Goal: Transaction & Acquisition: Book appointment/travel/reservation

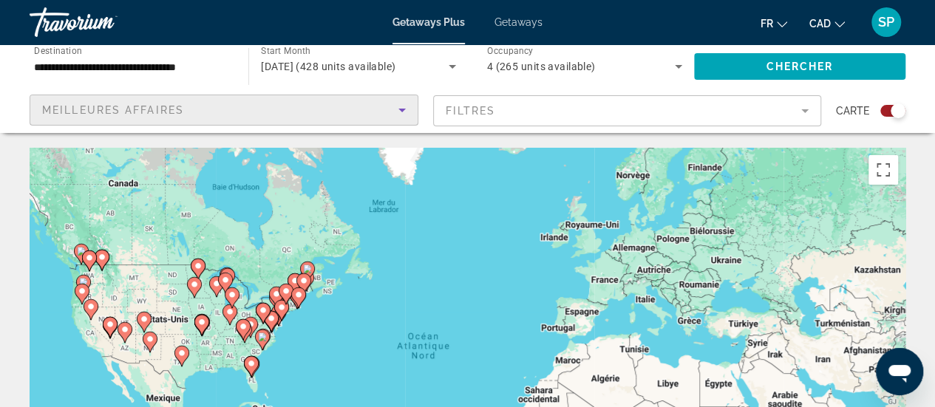
click at [100, 115] on span "Meilleures affaires" at bounding box center [113, 110] width 142 height 12
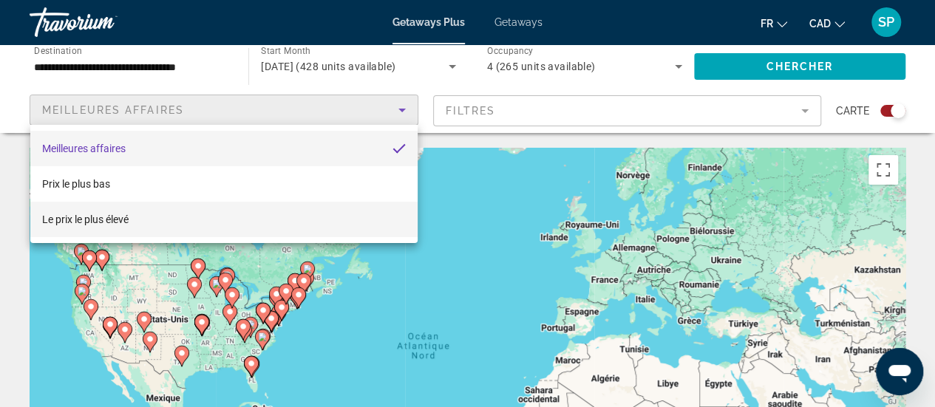
click at [109, 108] on div at bounding box center [467, 203] width 935 height 407
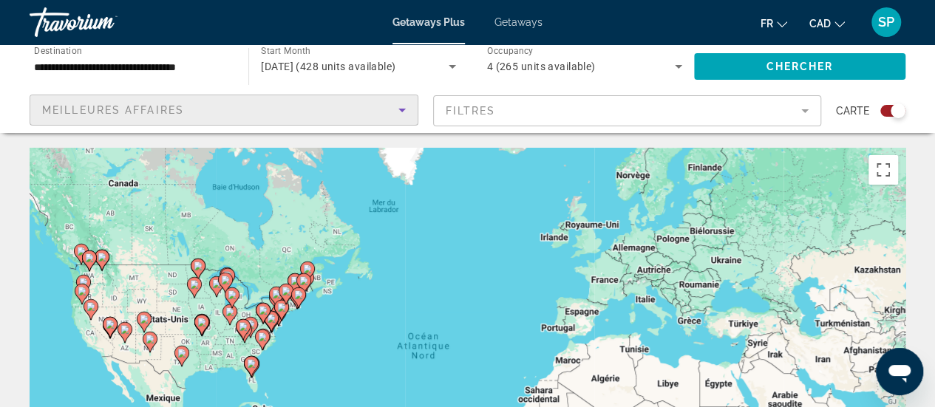
click at [101, 107] on span "Meilleures affaires" at bounding box center [113, 110] width 142 height 12
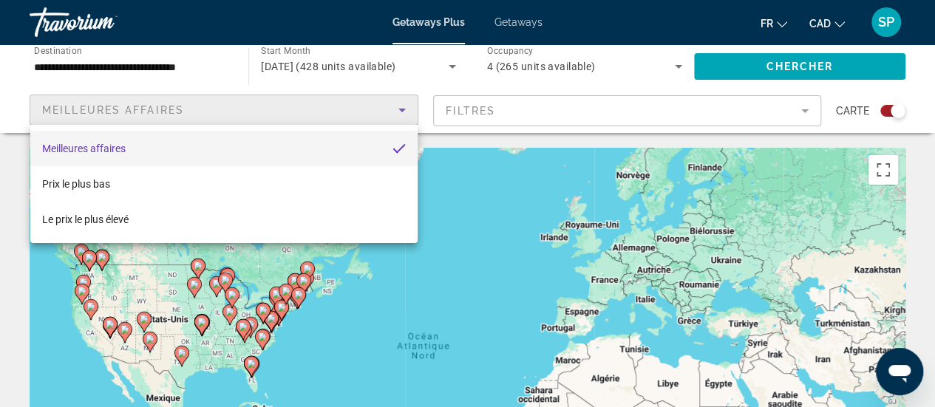
click at [101, 107] on div at bounding box center [467, 203] width 935 height 407
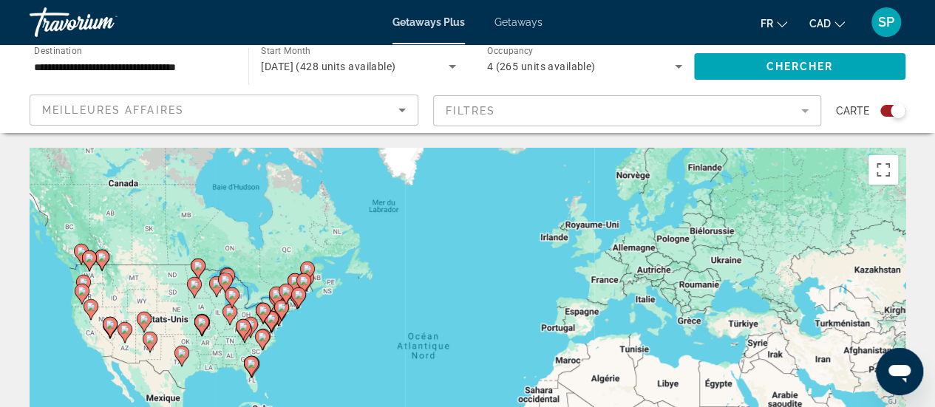
click at [609, 110] on mat-form-field "Filtres" at bounding box center [627, 110] width 389 height 31
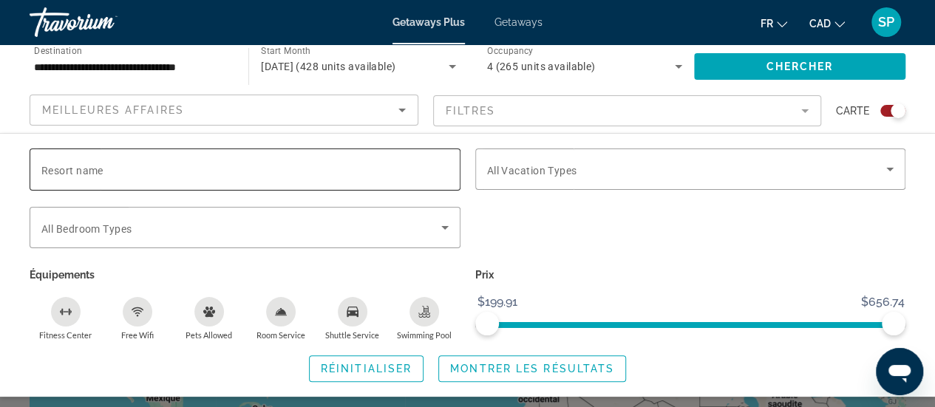
click at [69, 173] on span "Resort name" at bounding box center [72, 171] width 62 height 12
click at [69, 173] on input "Resort name" at bounding box center [244, 170] width 407 height 18
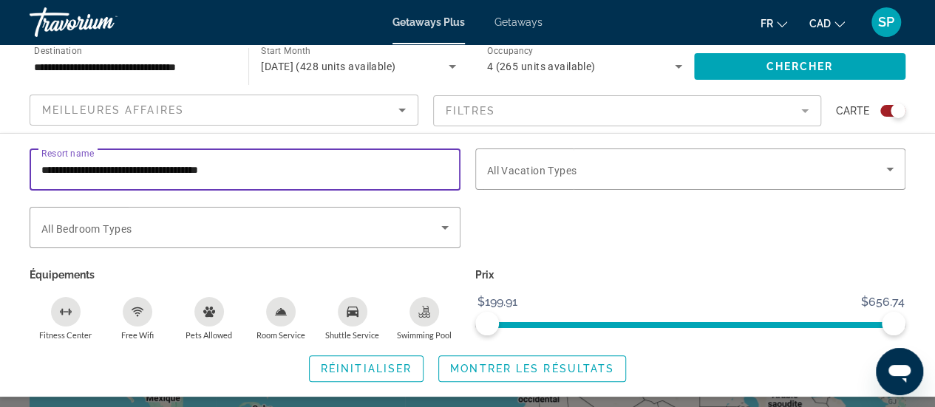
type input "**********"
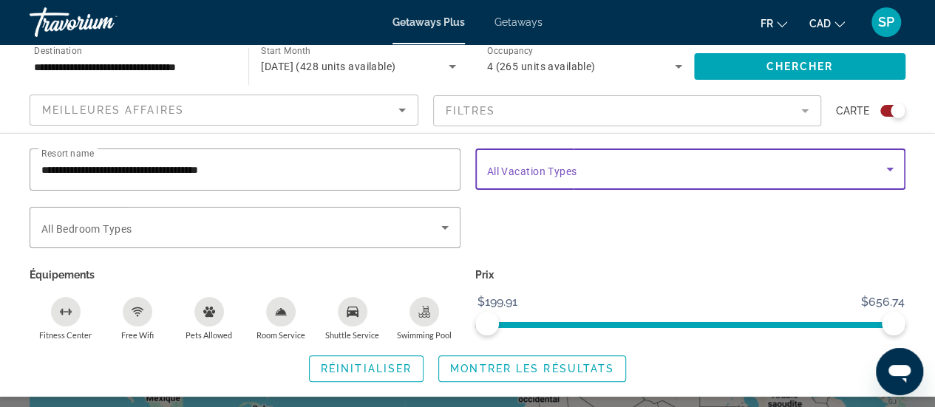
click at [556, 160] on span "Search widget" at bounding box center [687, 169] width 400 height 18
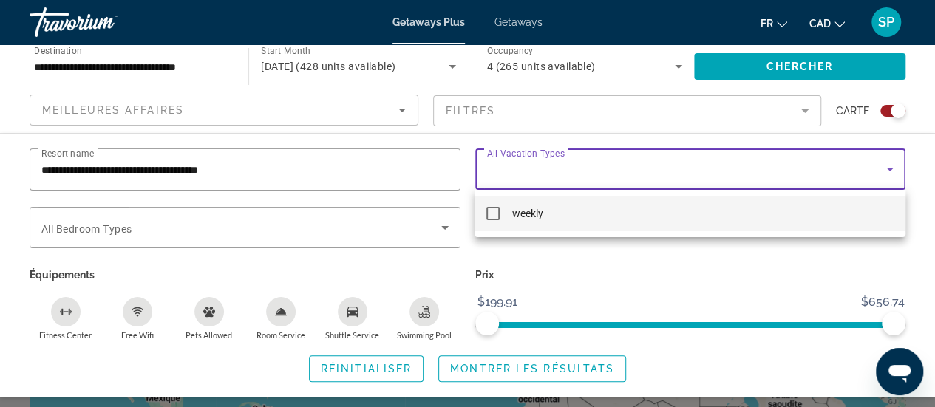
drag, startPoint x: 553, startPoint y: 160, endPoint x: 498, endPoint y: 208, distance: 73.4
click at [498, 208] on div "weekly" at bounding box center [467, 203] width 935 height 407
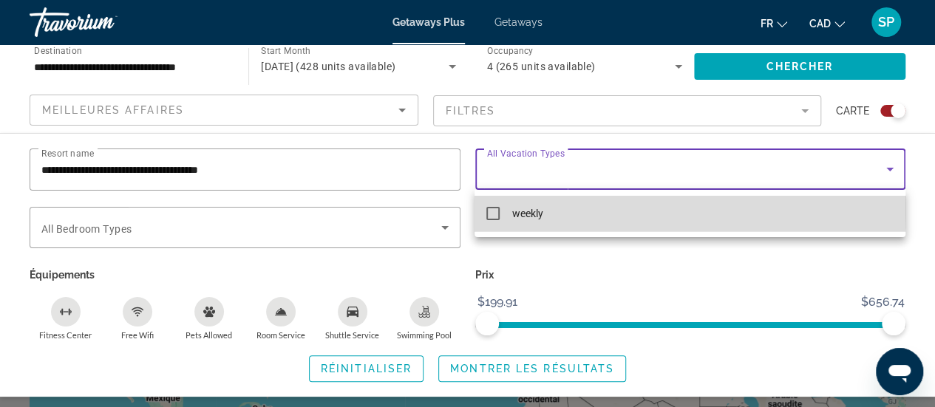
click at [498, 208] on mat-pseudo-checkbox at bounding box center [493, 213] width 13 height 13
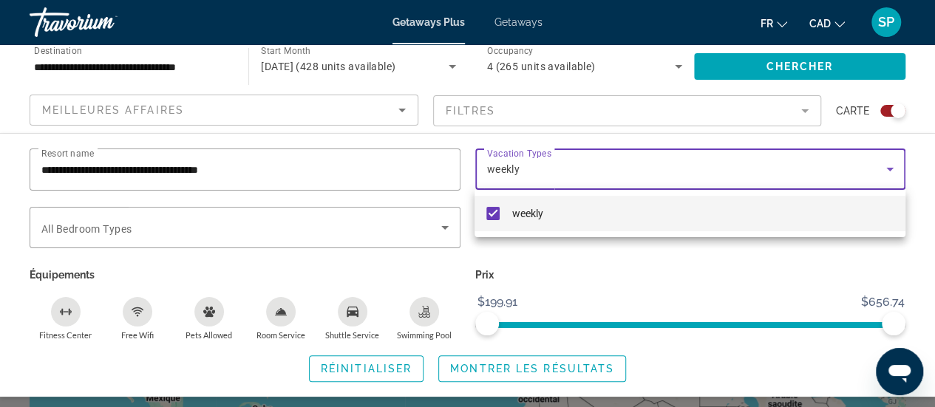
click at [320, 223] on div at bounding box center [467, 203] width 935 height 407
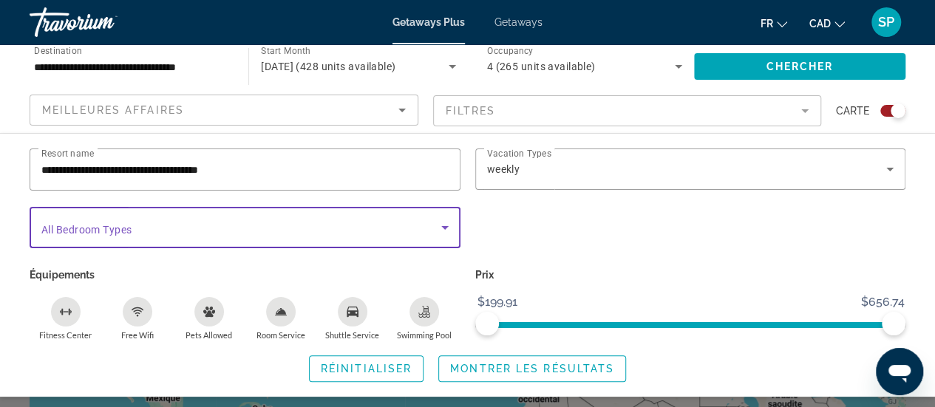
click at [223, 230] on span "Search widget" at bounding box center [241, 228] width 400 height 18
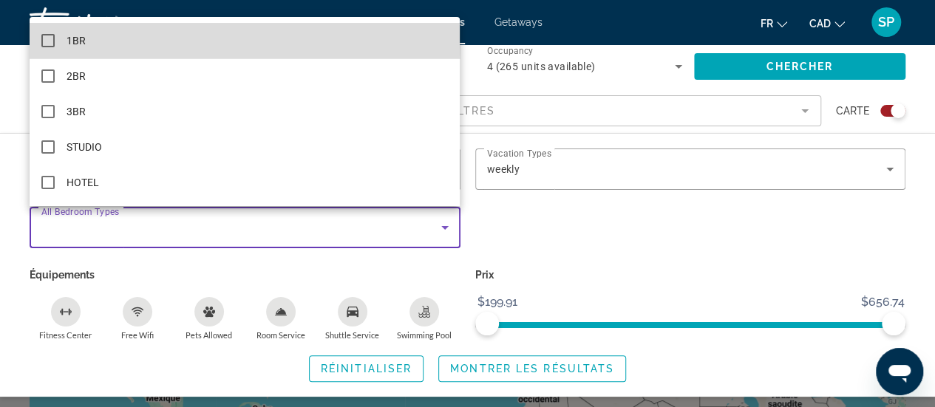
click at [48, 39] on mat-pseudo-checkbox at bounding box center [47, 40] width 13 height 13
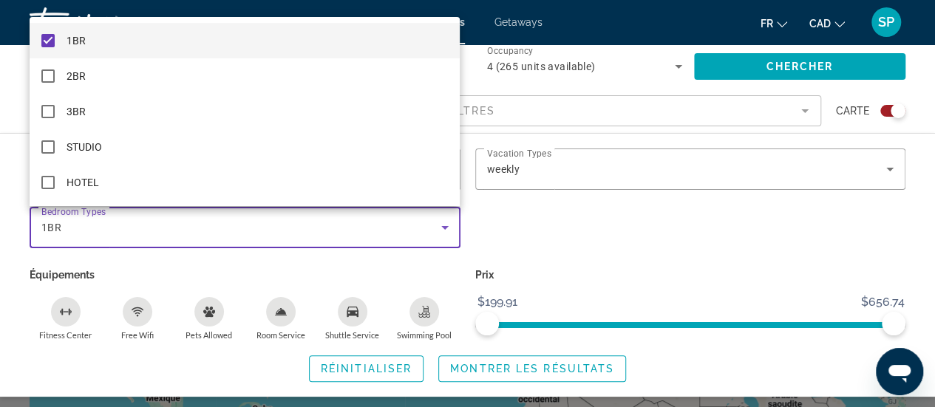
click at [600, 204] on div at bounding box center [467, 203] width 935 height 407
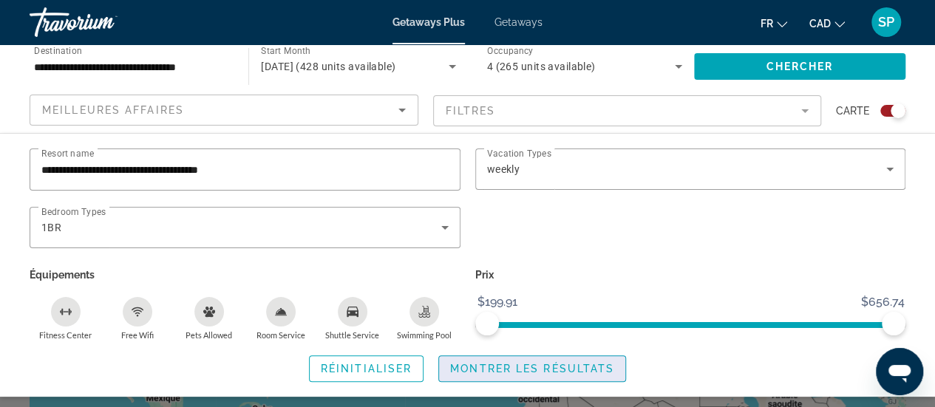
click at [578, 375] on span "Search widget" at bounding box center [532, 368] width 186 height 35
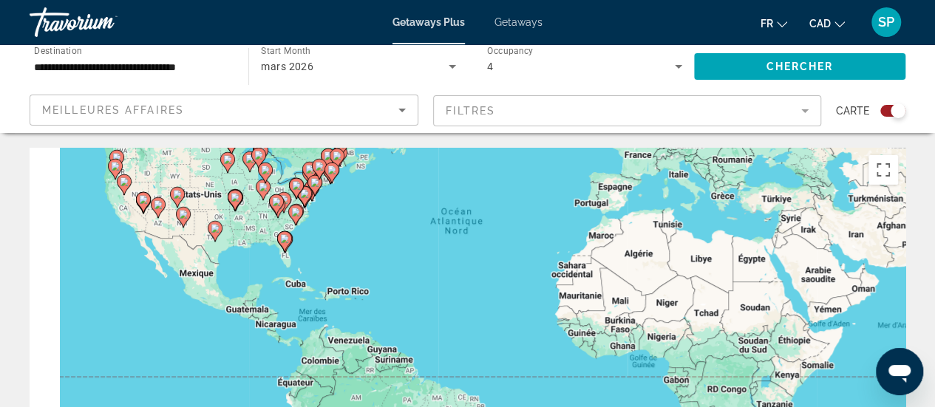
drag, startPoint x: 395, startPoint y: 339, endPoint x: 432, endPoint y: 177, distance: 166.8
click at [432, 177] on div "Pour activer le glissement avec le clavier, appuyez sur Alt+Entrée. Une fois ce…" at bounding box center [468, 370] width 876 height 444
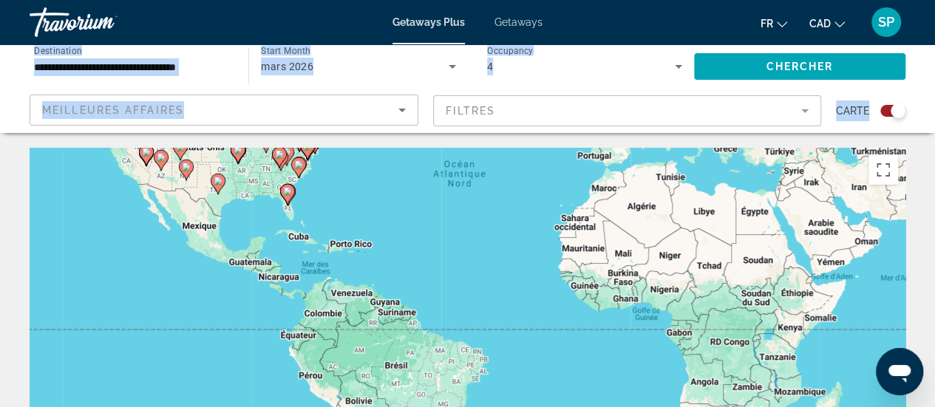
drag, startPoint x: 926, startPoint y: 29, endPoint x: 415, endPoint y: -9, distance: 513.1
click at [415, 0] on html "**********" at bounding box center [467, 203] width 935 height 407
click at [296, 217] on div "Pour activer le glissement avec le clavier, appuyez sur Alt+Entrée. Une fois ce…" at bounding box center [468, 370] width 876 height 444
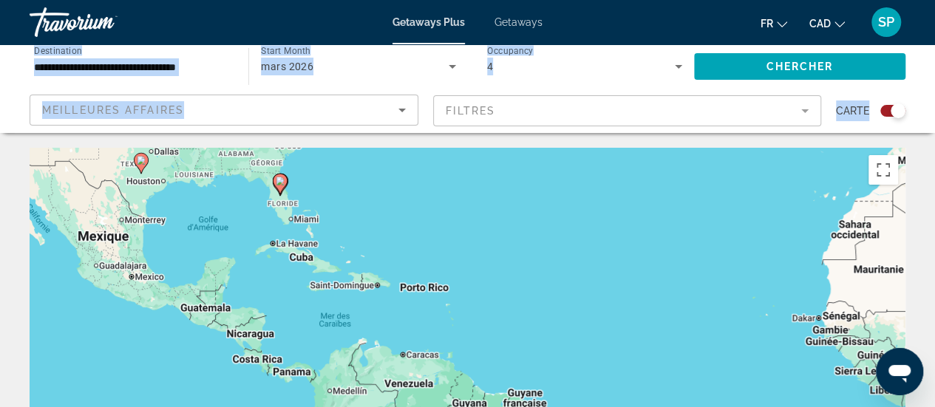
click at [296, 217] on div "Pour activer le glissement avec le clavier, appuyez sur Alt+Entrée. Une fois ce…" at bounding box center [468, 370] width 876 height 444
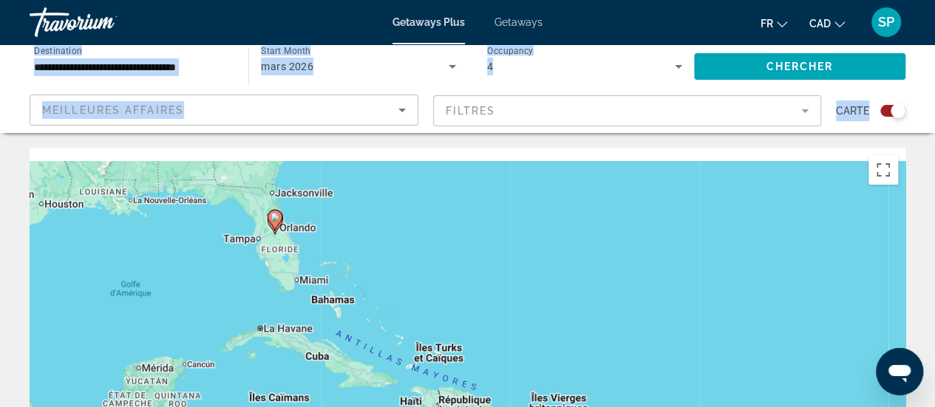
drag, startPoint x: 319, startPoint y: 160, endPoint x: 330, endPoint y: 226, distance: 67.5
click at [330, 226] on div "Pour activer le glissement avec le clavier, appuyez sur Alt+Entrée. Une fois ce…" at bounding box center [468, 370] width 876 height 444
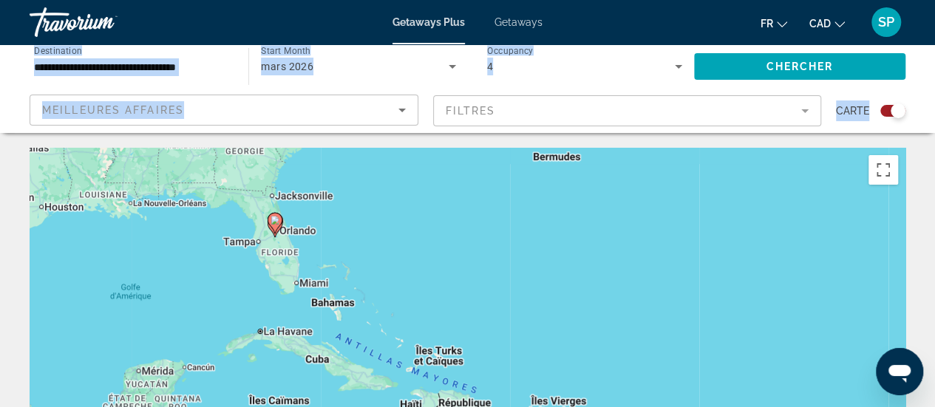
click at [318, 228] on div "Pour activer le glissement avec le clavier, appuyez sur Alt+Entrée. Une fois ce…" at bounding box center [468, 370] width 876 height 444
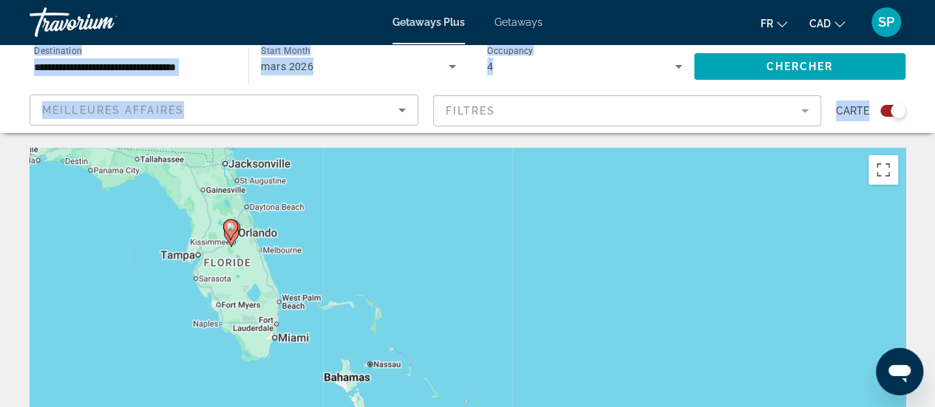
click at [318, 228] on div "Pour activer le glissement avec le clavier, appuyez sur Alt+Entrée. Une fois ce…" at bounding box center [468, 370] width 876 height 444
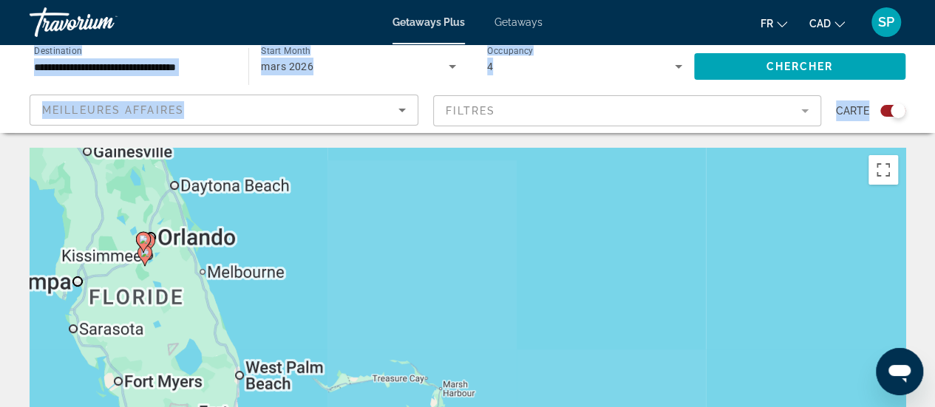
click at [318, 228] on div "Pour activer le glissement avec le clavier, appuyez sur Alt+Entrée. Une fois ce…" at bounding box center [468, 370] width 876 height 444
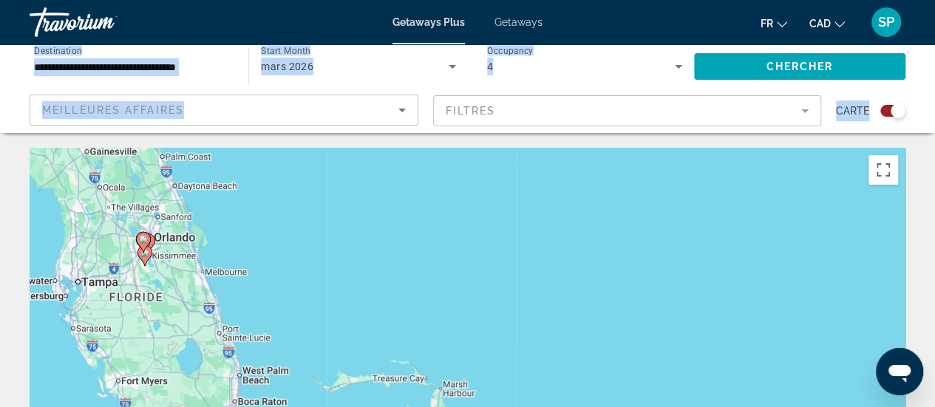
click at [318, 228] on div "Pour activer le glissement avec le clavier, appuyez sur Alt+Entrée. Une fois ce…" at bounding box center [468, 370] width 876 height 444
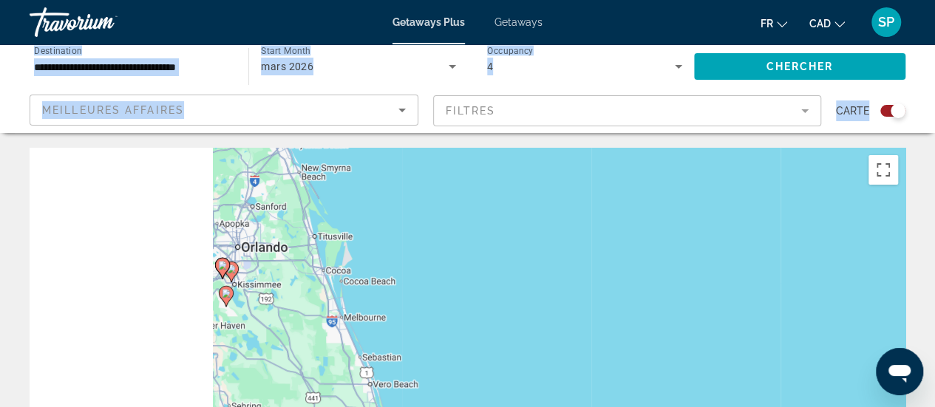
drag, startPoint x: 101, startPoint y: 262, endPoint x: 364, endPoint y: 265, distance: 263.2
click at [364, 265] on div "Pour activer le glissement avec le clavier, appuyez sur Alt+Entrée. Une fois ce…" at bounding box center [468, 370] width 876 height 444
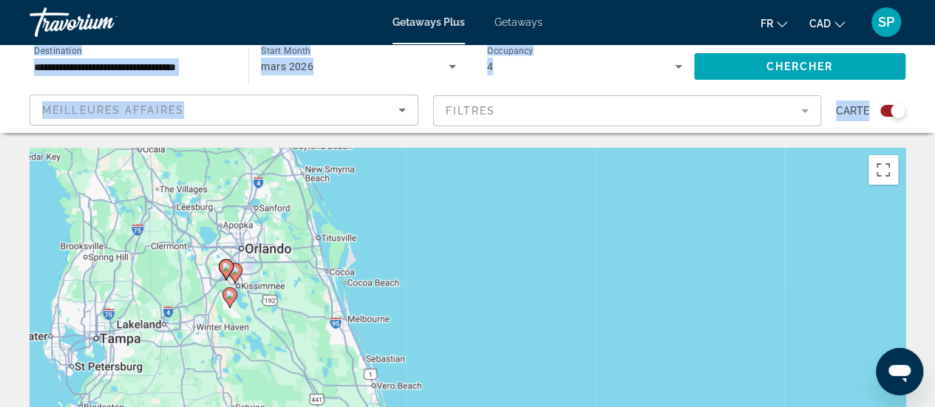
click at [251, 288] on div "Pour activer le glissement avec le clavier, appuyez sur Alt+Entrée. Une fois ce…" at bounding box center [468, 370] width 876 height 444
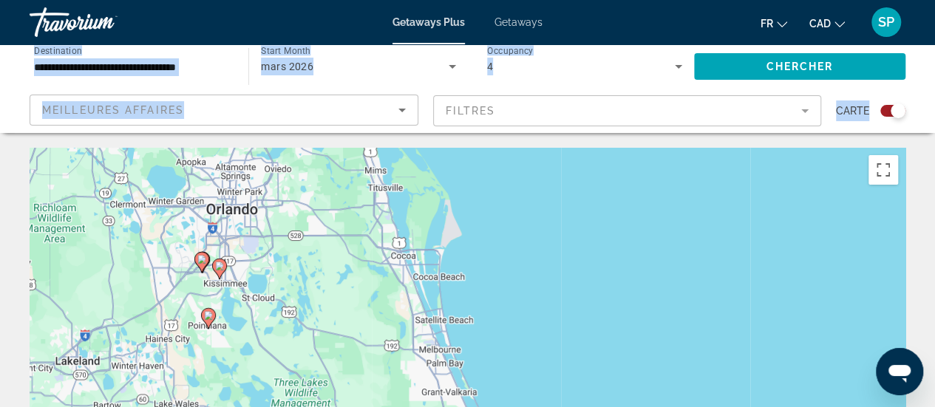
click at [251, 288] on div "Pour activer le glissement avec le clavier, appuyez sur Alt+Entrée. Une fois ce…" at bounding box center [468, 370] width 876 height 444
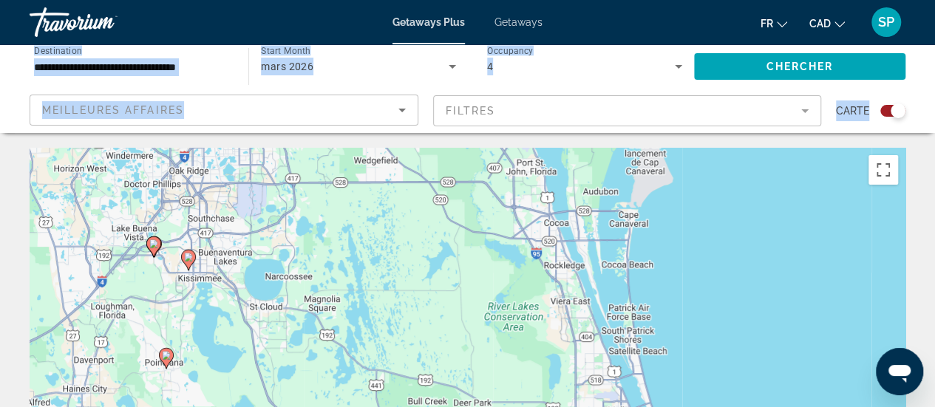
click at [155, 245] on image "Main content" at bounding box center [153, 244] width 9 height 9
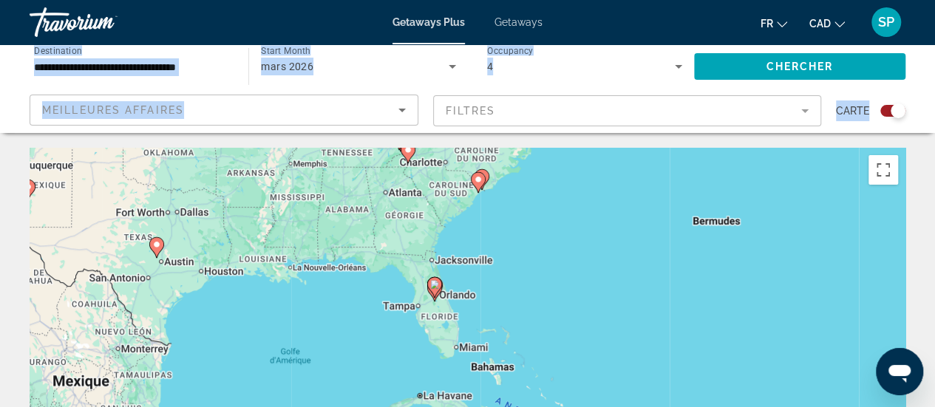
drag, startPoint x: 537, startPoint y: 339, endPoint x: 500, endPoint y: 255, distance: 92.0
click at [500, 255] on div "Pour activer le glissement avec le clavier, appuyez sur Alt+Entrée. Une fois ce…" at bounding box center [468, 370] width 876 height 444
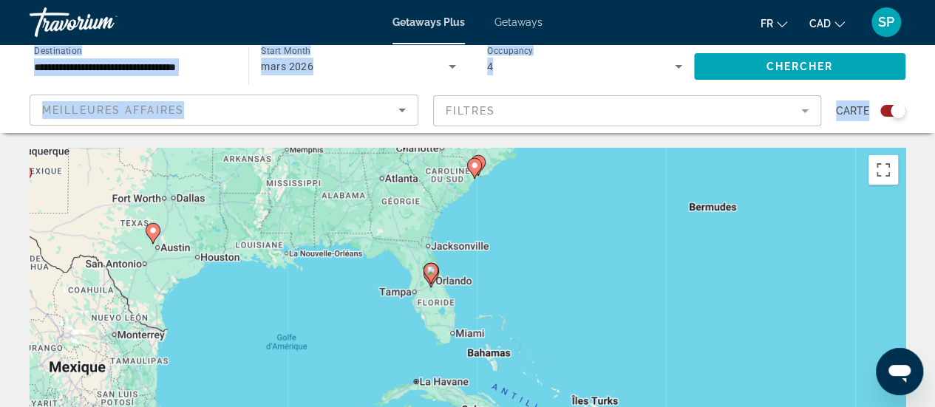
click at [423, 290] on div "Pour activer le glissement avec le clavier, appuyez sur Alt+Entrée. Une fois ce…" at bounding box center [468, 370] width 876 height 444
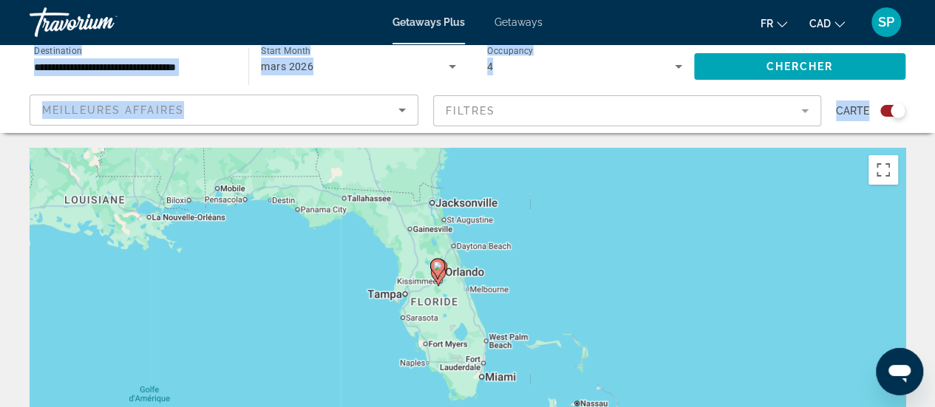
click at [423, 290] on div "Pour activer le glissement avec le clavier, appuyez sur Alt+Entrée. Une fois ce…" at bounding box center [468, 370] width 876 height 444
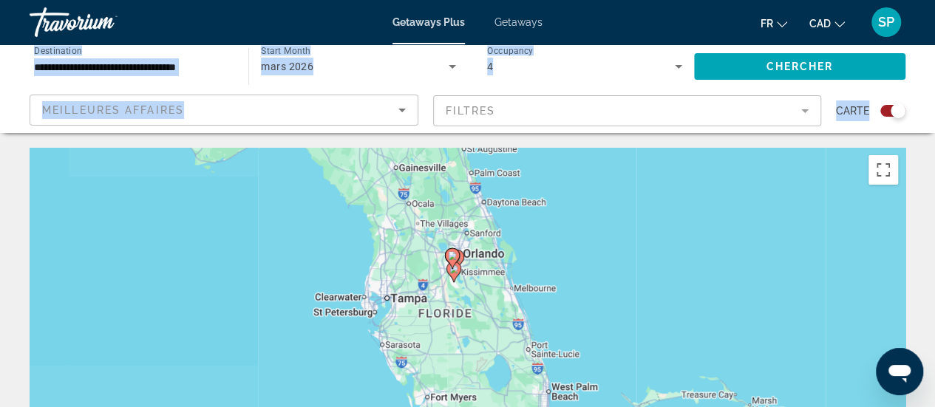
click at [423, 290] on div "Pour activer le glissement avec le clavier, appuyez sur Alt+Entrée. Une fois ce…" at bounding box center [468, 370] width 876 height 444
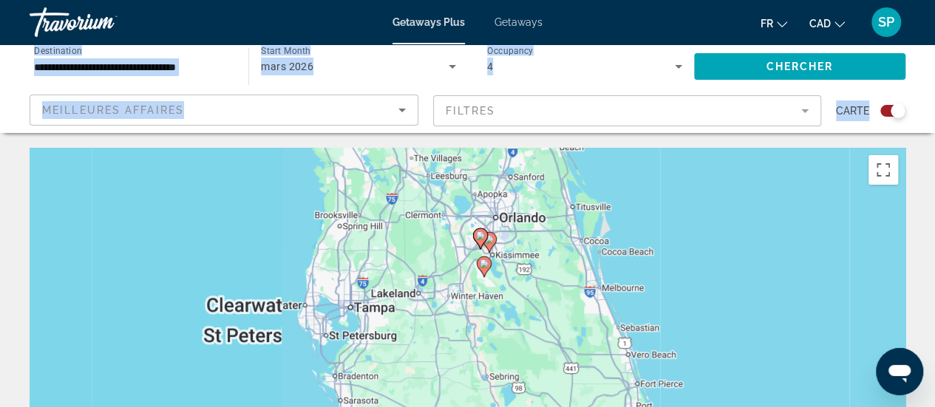
click at [423, 290] on div "Pour activer le glissement avec le clavier, appuyez sur Alt+Entrée. Une fois ce…" at bounding box center [468, 370] width 876 height 444
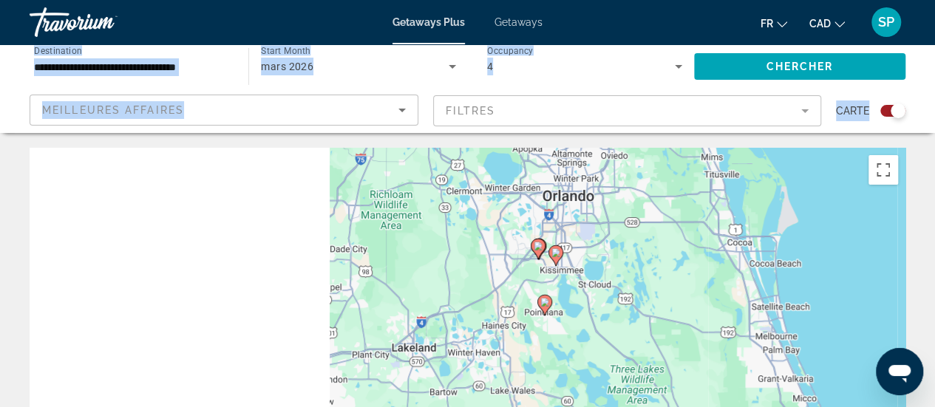
drag, startPoint x: 587, startPoint y: 251, endPoint x: 584, endPoint y: 331, distance: 79.9
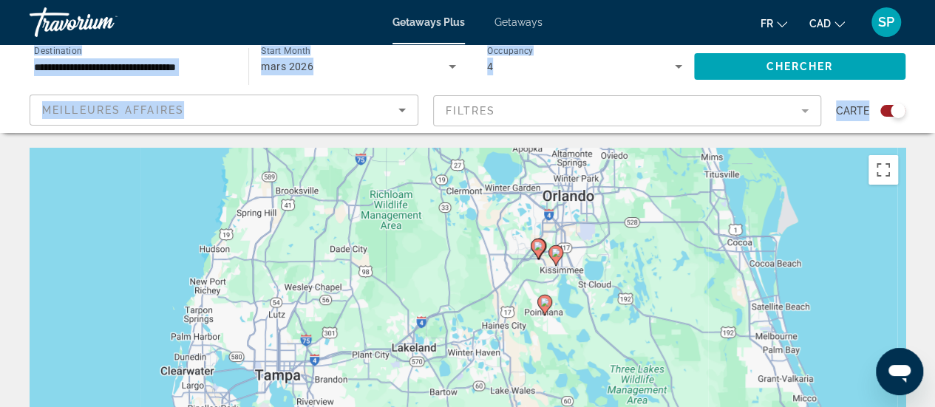
click at [584, 331] on div "Pour activer le glissement avec le clavier, appuyez sur Alt+Entrée. Une fois ce…" at bounding box center [468, 370] width 876 height 444
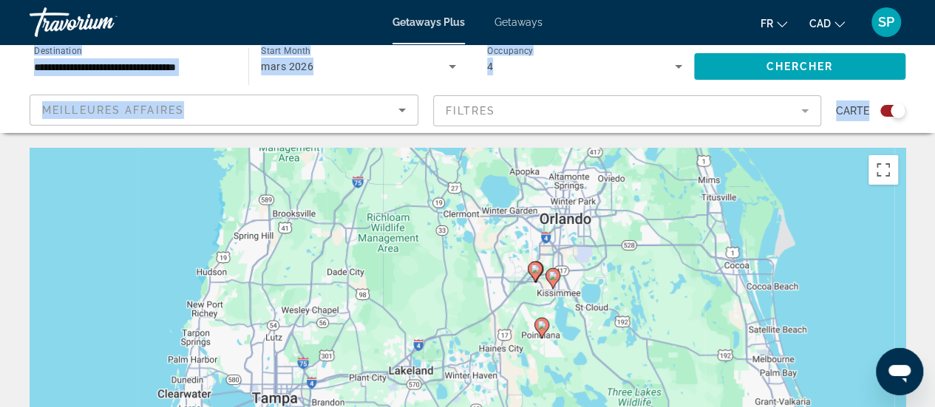
click at [535, 274] on icon "Main content" at bounding box center [534, 271] width 13 height 19
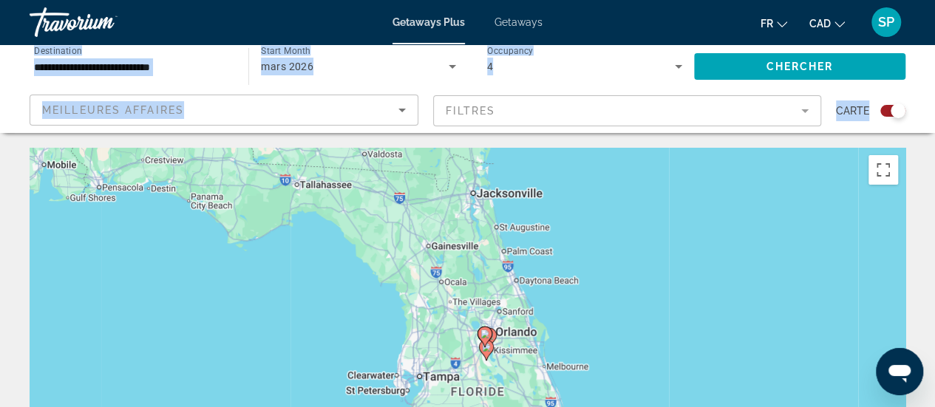
click at [487, 330] on icon "Main content" at bounding box center [484, 337] width 13 height 19
type input "**********"
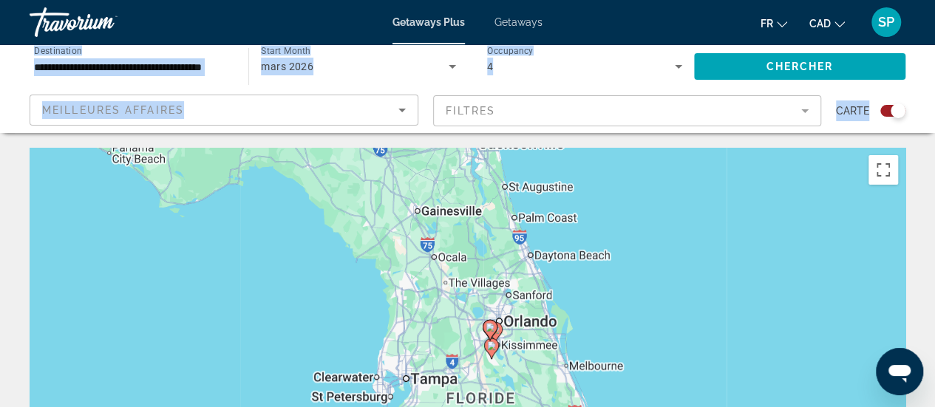
click at [487, 330] on div "Pour naviguer, appuyez sur les touches fléchées. Pour activer le glissement ave…" at bounding box center [468, 370] width 876 height 444
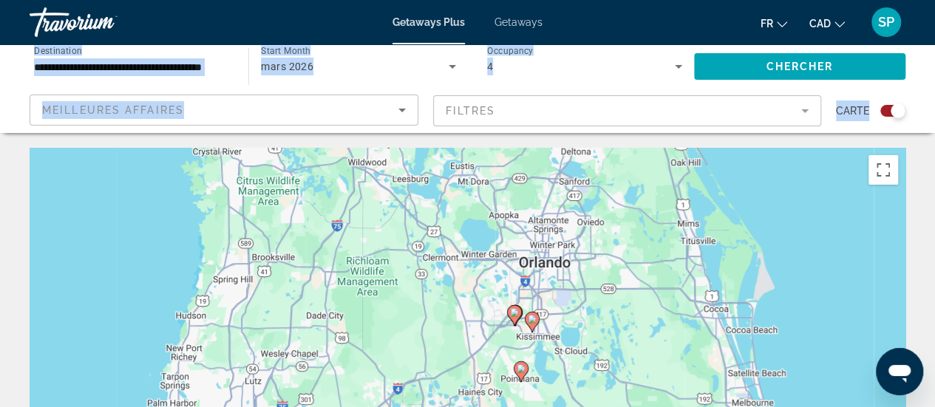
click at [512, 308] on image "Main content" at bounding box center [514, 312] width 9 height 9
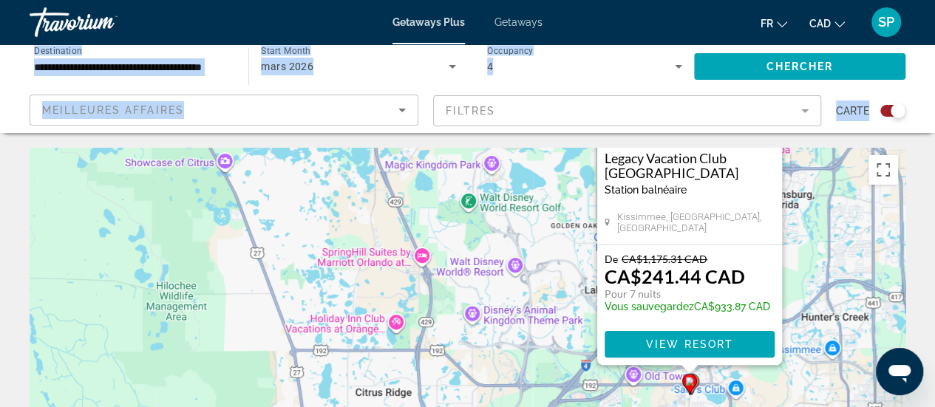
drag, startPoint x: 512, startPoint y: 311, endPoint x: 430, endPoint y: 137, distance: 191.9
click at [430, 137] on div "**********" at bounding box center [467, 320] width 935 height 640
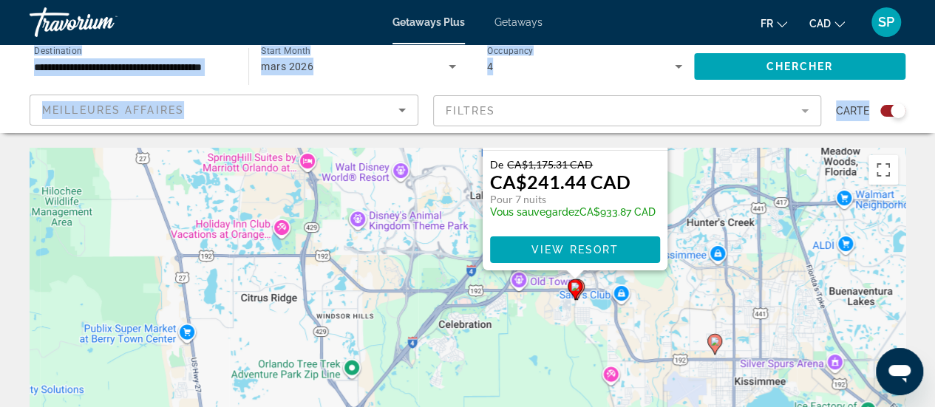
drag, startPoint x: 611, startPoint y: 380, endPoint x: 466, endPoint y: 259, distance: 189.0
click at [466, 259] on div "Pour activer le glissement avec le clavier, appuyez sur Alt+Entrée. Une fois ce…" at bounding box center [468, 370] width 876 height 444
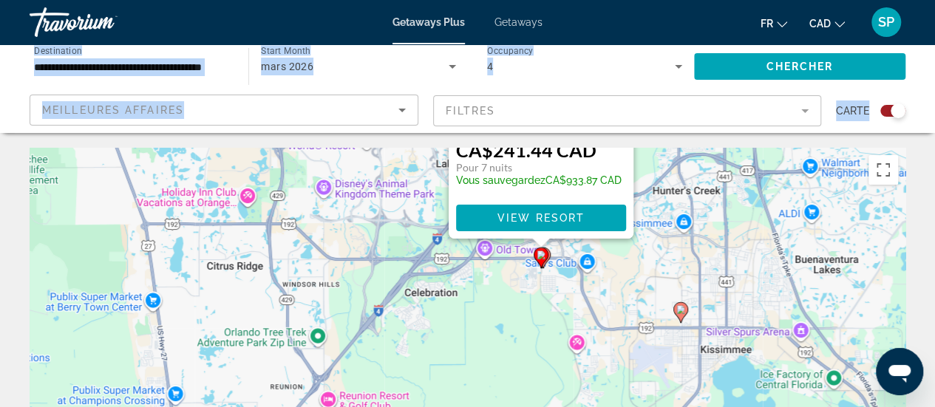
click at [549, 285] on div "Pour activer le glissement avec le clavier, appuyez sur Alt+Entrée. Une fois ce…" at bounding box center [468, 370] width 876 height 444
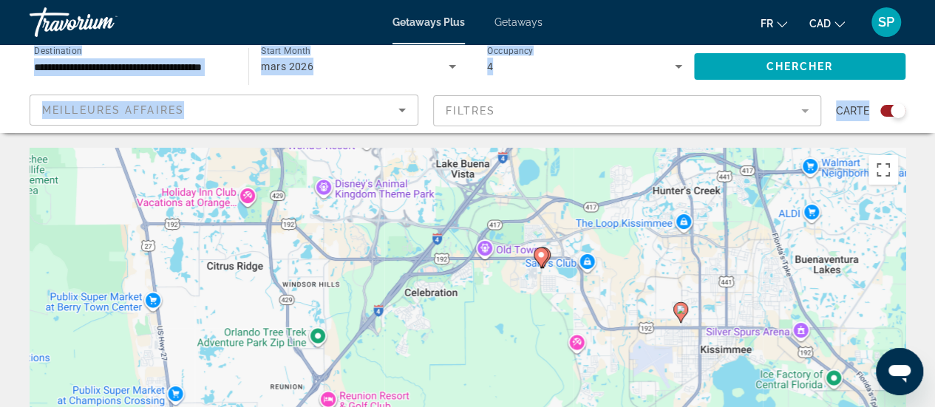
click at [549, 285] on div "Pour activer le glissement avec le clavier, appuyez sur Alt+Entrée. Une fois ce…" at bounding box center [468, 370] width 876 height 444
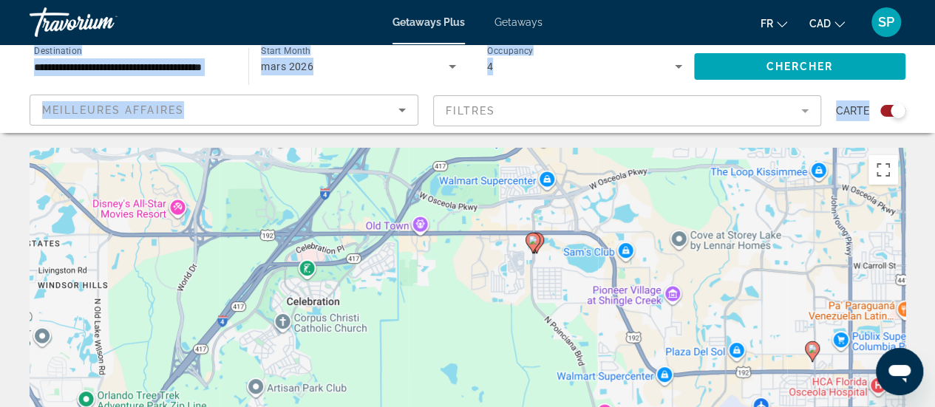
click at [472, 277] on div "Pour activer le glissement avec le clavier, appuyez sur Alt+Entrée. Une fois ce…" at bounding box center [468, 370] width 876 height 444
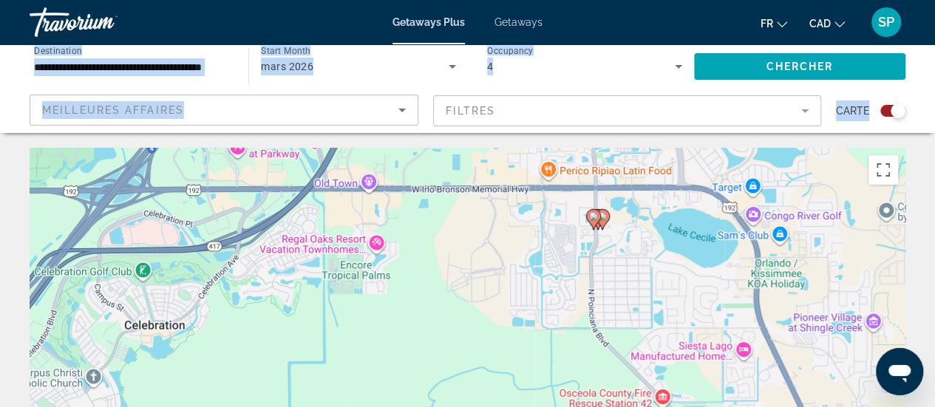
click at [558, 252] on div "Pour activer le glissement avec le clavier, appuyez sur Alt+Entrée. Une fois ce…" at bounding box center [468, 370] width 876 height 444
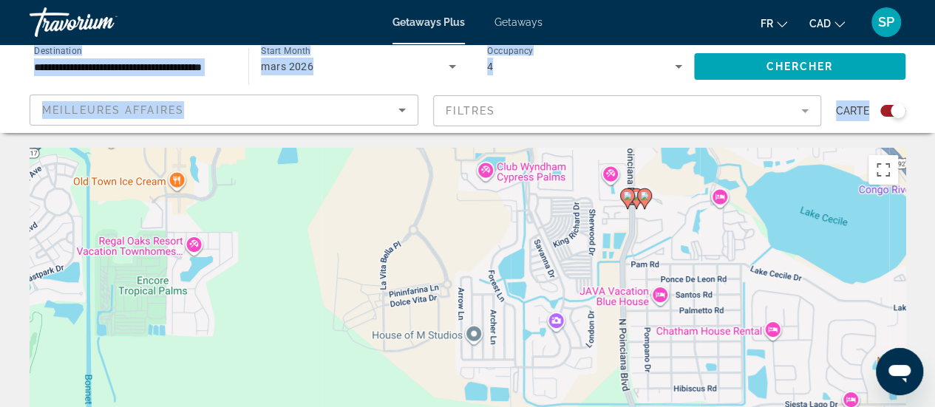
click at [648, 197] on image "Main content" at bounding box center [644, 196] width 9 height 9
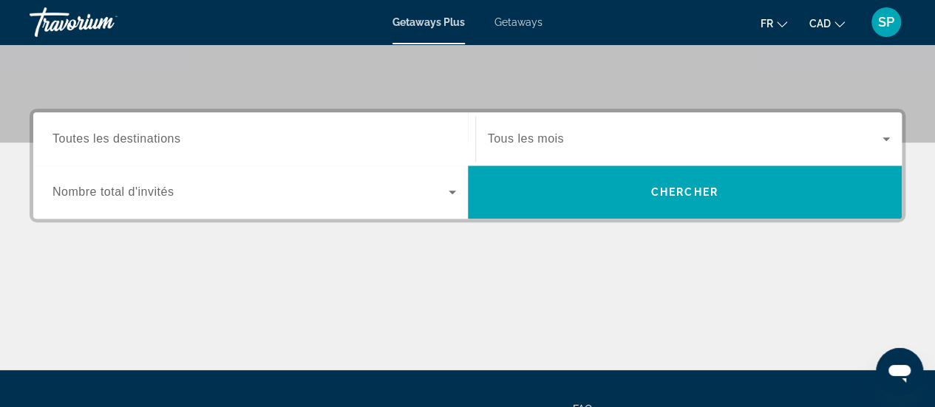
scroll to position [303, 0]
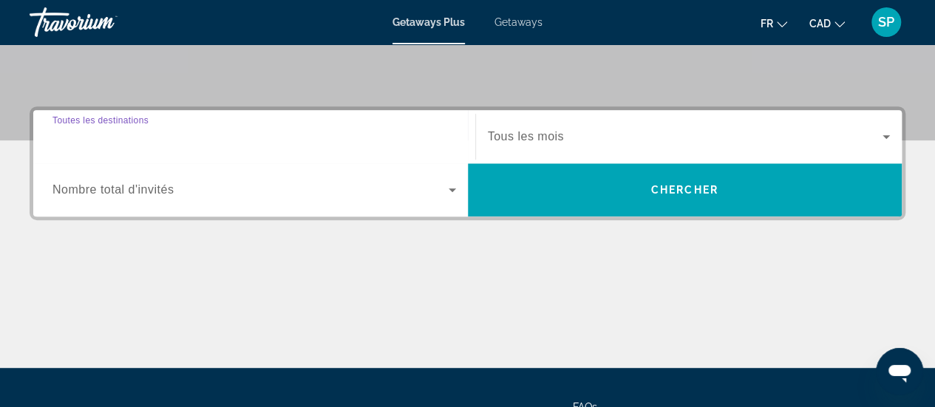
click at [118, 144] on input "Destination Toutes les destinations" at bounding box center [254, 138] width 404 height 18
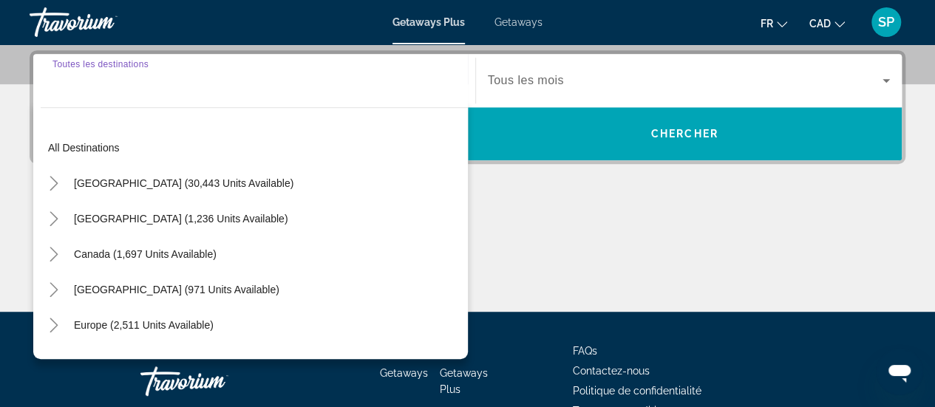
scroll to position [361, 0]
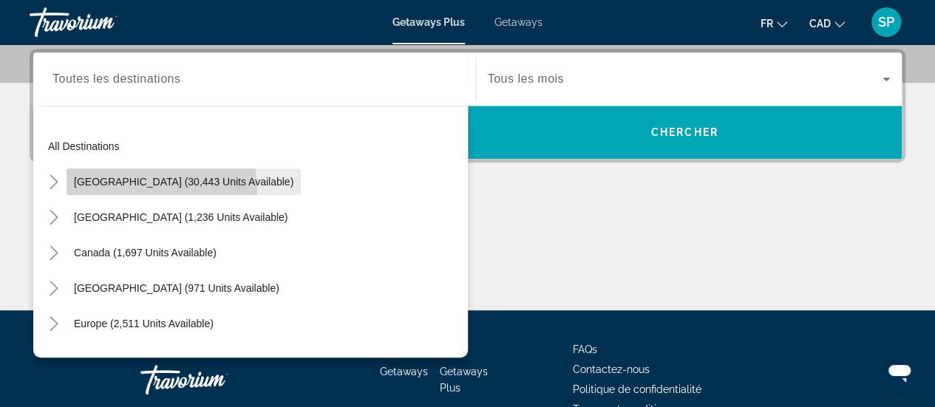
click at [120, 192] on span "Search widget" at bounding box center [184, 181] width 234 height 35
type input "**********"
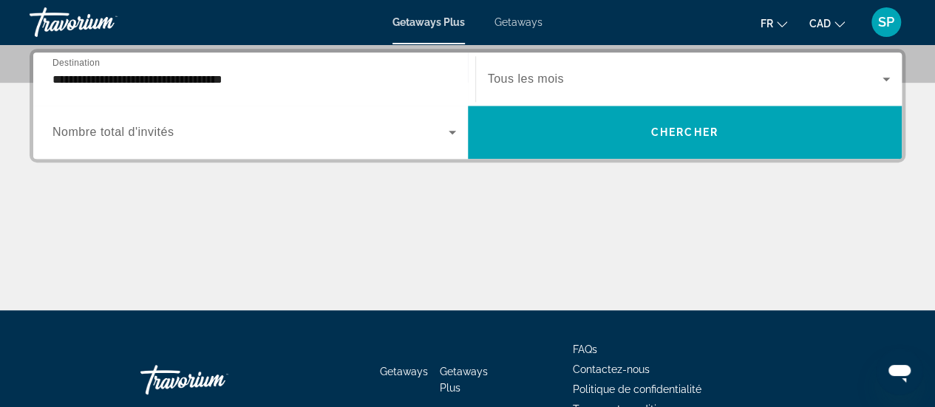
click at [106, 135] on span "Nombre total d'invités" at bounding box center [112, 132] width 121 height 13
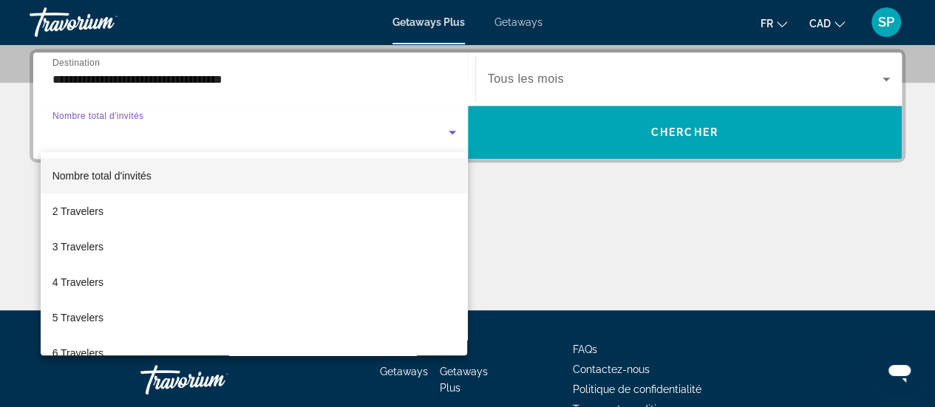
click at [537, 63] on div at bounding box center [467, 203] width 935 height 407
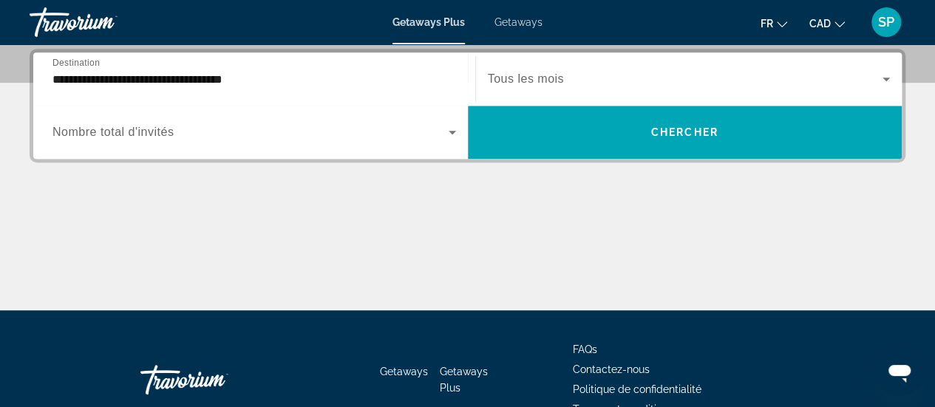
click at [529, 76] on span "Tous les mois" at bounding box center [526, 78] width 76 height 13
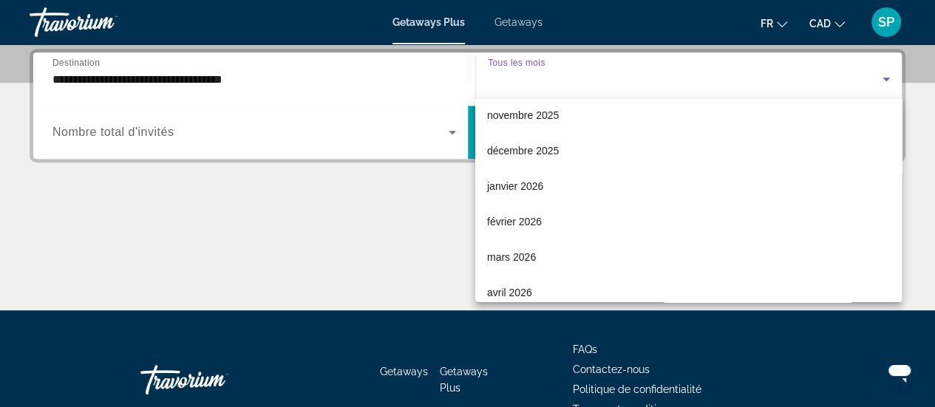
scroll to position [126, 0]
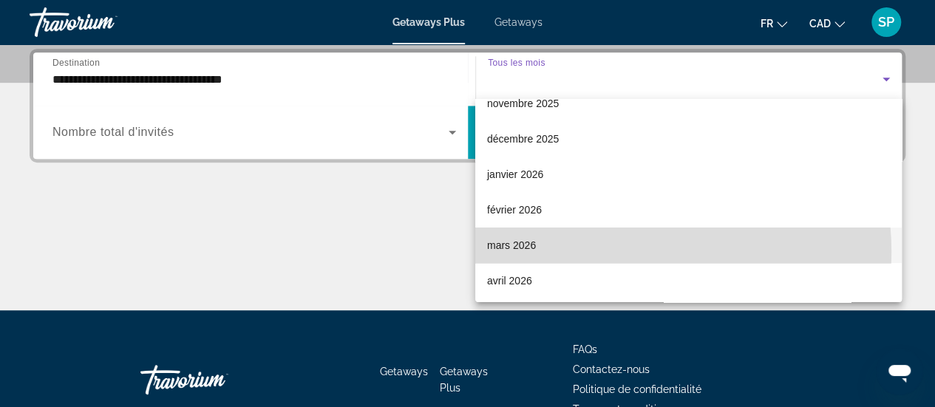
click at [608, 252] on mat-option "mars 2026" at bounding box center [688, 245] width 427 height 35
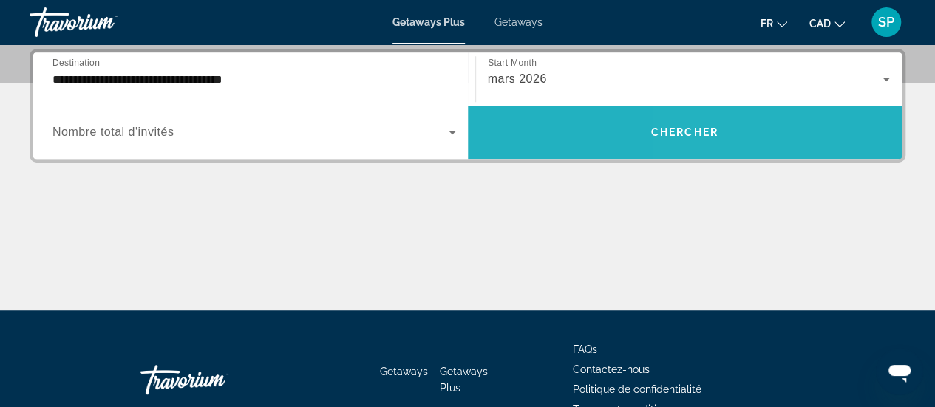
click at [694, 119] on span "Search widget" at bounding box center [685, 132] width 435 height 35
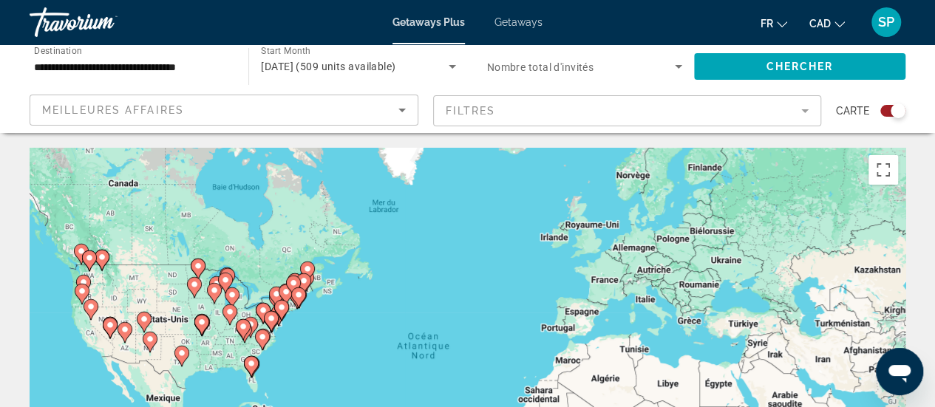
click at [270, 375] on div "Pour activer le glissement avec le clavier, appuyez sur Alt+Entrée. Une fois ce…" at bounding box center [468, 370] width 876 height 444
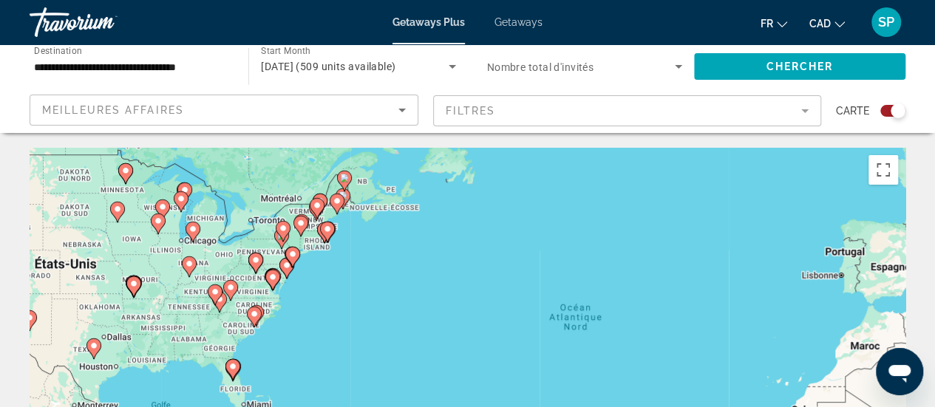
click at [270, 375] on div "Pour activer le glissement avec le clavier, appuyez sur Alt+Entrée. Une fois ce…" at bounding box center [468, 370] width 876 height 444
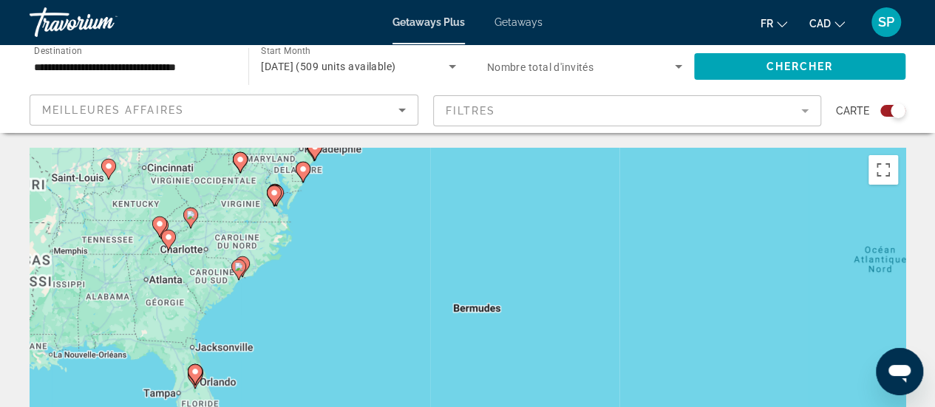
click at [270, 375] on div "Pour activer le glissement avec le clavier, appuyez sur Alt+Entrée. Une fois ce…" at bounding box center [468, 370] width 876 height 444
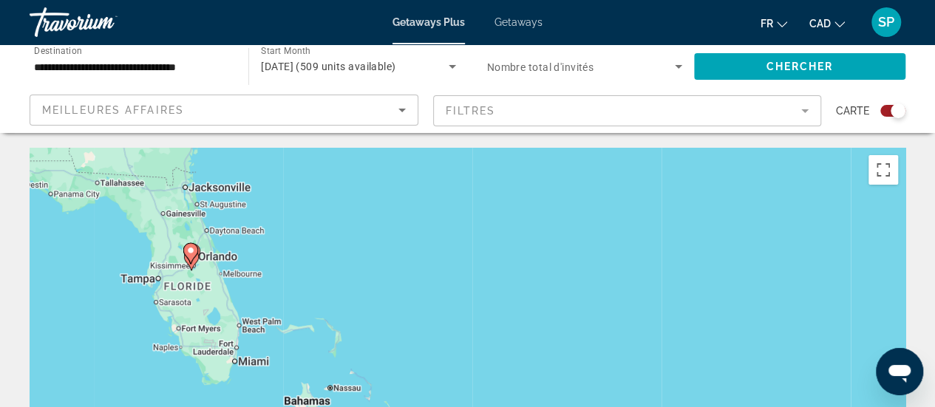
drag, startPoint x: 270, startPoint y: 375, endPoint x: 355, endPoint y: 223, distance: 174.4
click at [355, 223] on div "Pour activer le glissement avec le clavier, appuyez sur Alt+Entrée. Une fois ce…" at bounding box center [468, 370] width 876 height 444
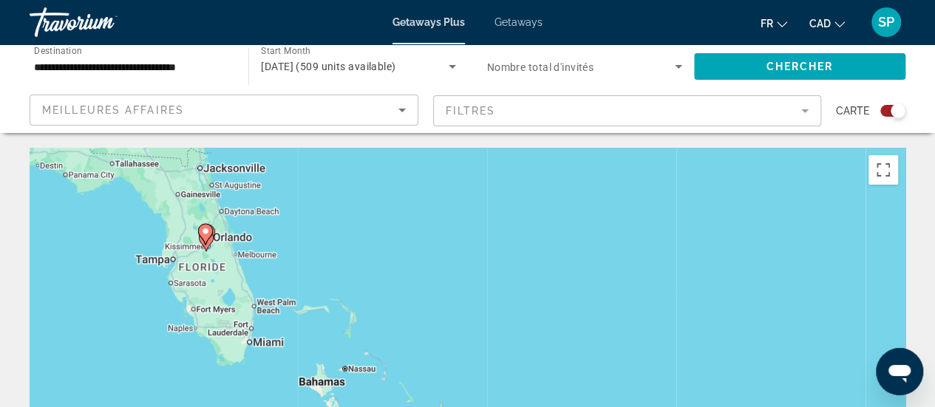
click at [222, 242] on div "Pour activer le glissement avec le clavier, appuyez sur Alt+Entrée. Une fois ce…" at bounding box center [468, 370] width 876 height 444
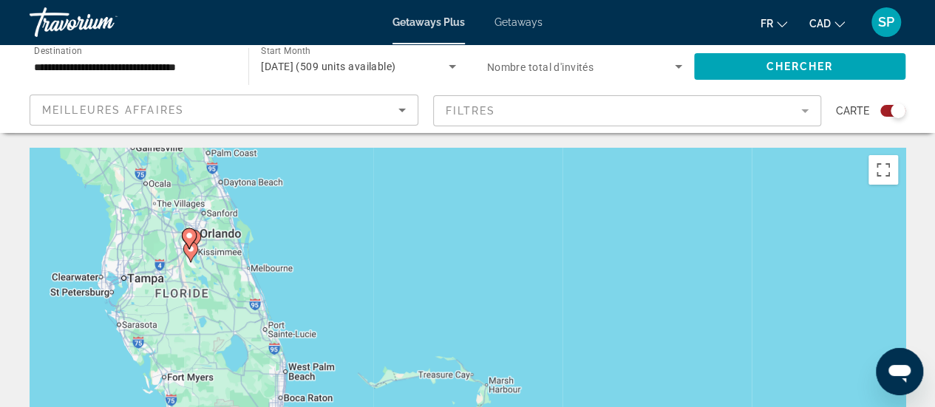
click at [222, 242] on div "Pour activer le glissement avec le clavier, appuyez sur Alt+Entrée. Une fois ce…" at bounding box center [468, 370] width 876 height 444
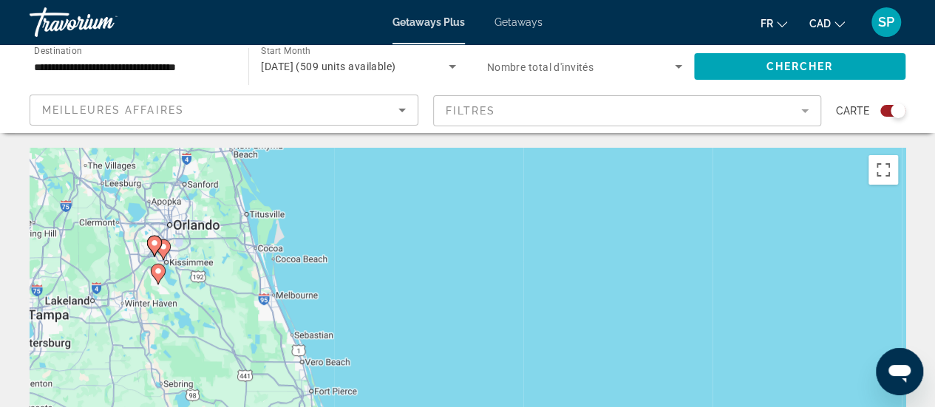
click at [222, 242] on div "Pour activer le glissement avec le clavier, appuyez sur Alt+Entrée. Une fois ce…" at bounding box center [468, 370] width 876 height 444
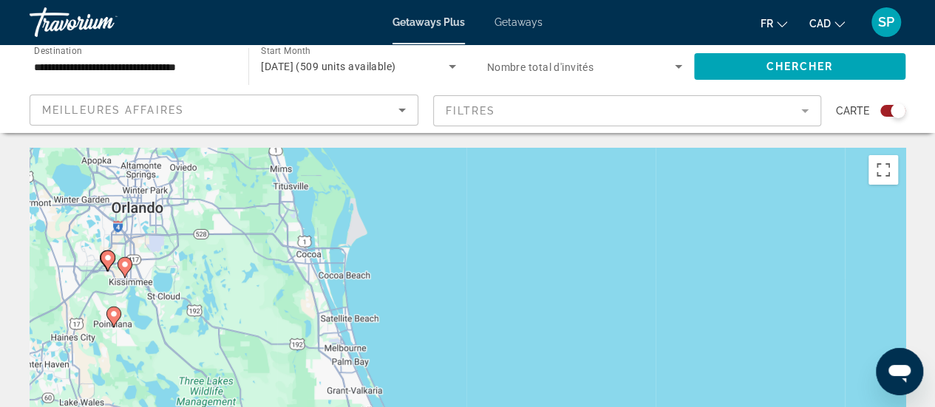
drag, startPoint x: 156, startPoint y: 270, endPoint x: 220, endPoint y: 270, distance: 63.6
click at [220, 270] on div "Pour activer le glissement avec le clavier, appuyez sur Alt+Entrée. Une fois ce…" at bounding box center [468, 370] width 876 height 444
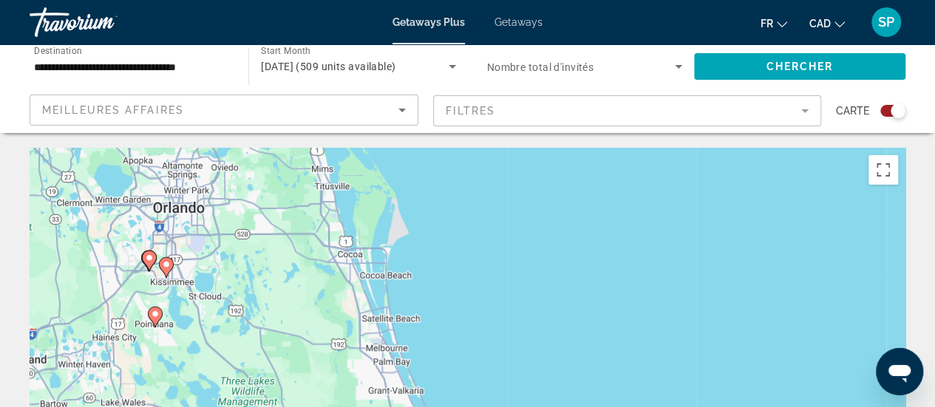
click at [220, 270] on div "Pour activer le glissement avec le clavier, appuyez sur Alt+Entrée. Une fois ce…" at bounding box center [468, 370] width 876 height 444
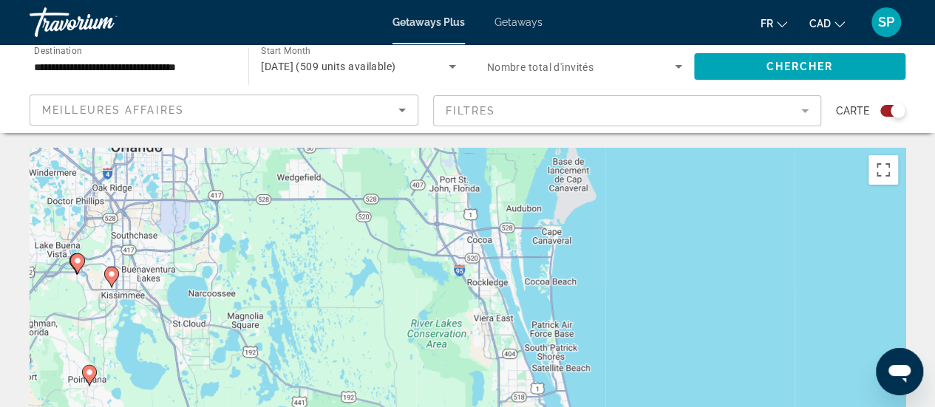
click at [220, 270] on div "Pour activer le glissement avec le clavier, appuyez sur Alt+Entrée. Une fois ce…" at bounding box center [468, 370] width 876 height 444
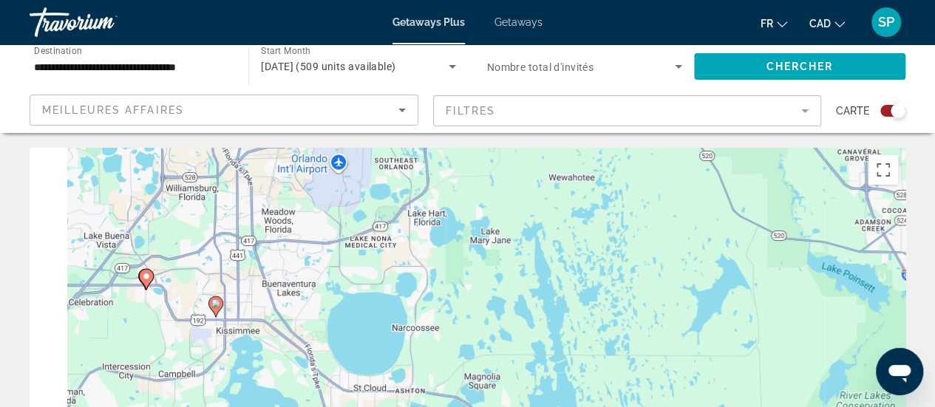
drag, startPoint x: 95, startPoint y: 285, endPoint x: 333, endPoint y: 292, distance: 238.2
click at [333, 292] on div "Pour activer le glissement avec le clavier, appuyez sur Alt+Entrée. Une fois ce…" at bounding box center [468, 370] width 876 height 444
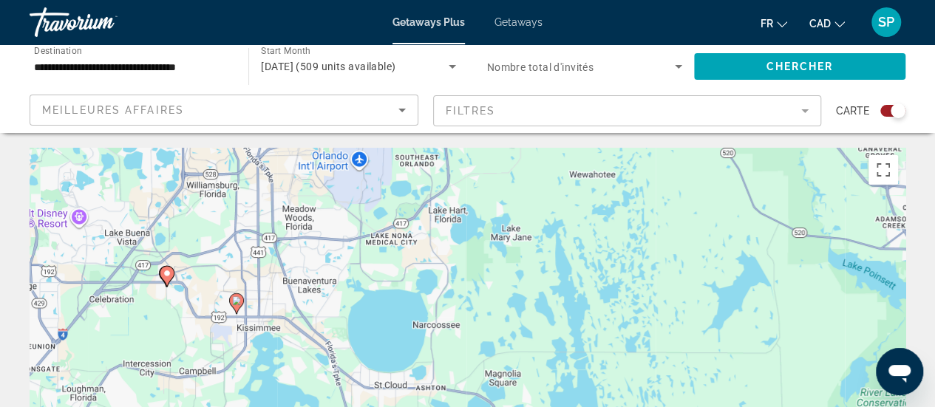
click at [167, 281] on icon "Main content" at bounding box center [166, 276] width 13 height 19
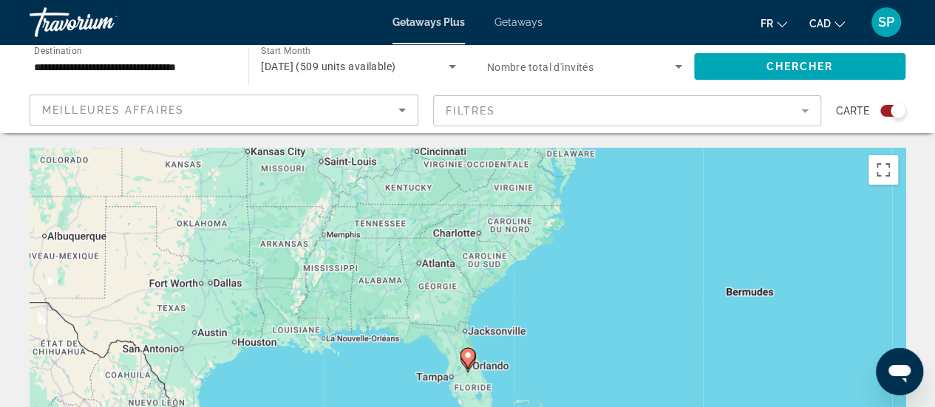
click at [476, 366] on div "Pour activer le glissement avec le clavier, appuyez sur Alt+Entrée. Une fois ce…" at bounding box center [468, 370] width 876 height 444
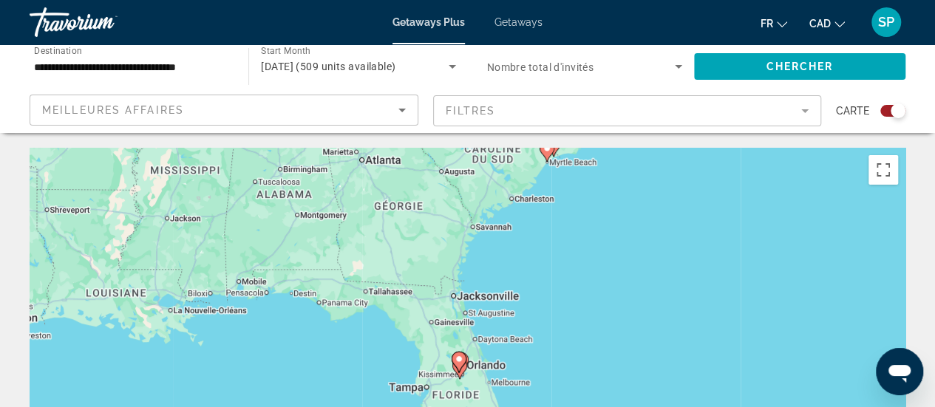
click at [476, 366] on div "Pour activer le glissement avec le clavier, appuyez sur Alt+Entrée. Une fois ce…" at bounding box center [468, 370] width 876 height 444
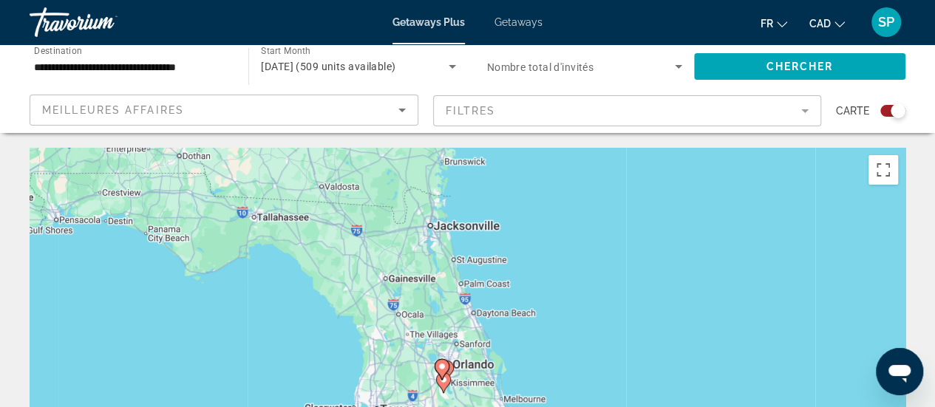
click at [476, 366] on div "Pour activer le glissement avec le clavier, appuyez sur Alt+Entrée. Une fois ce…" at bounding box center [468, 370] width 876 height 444
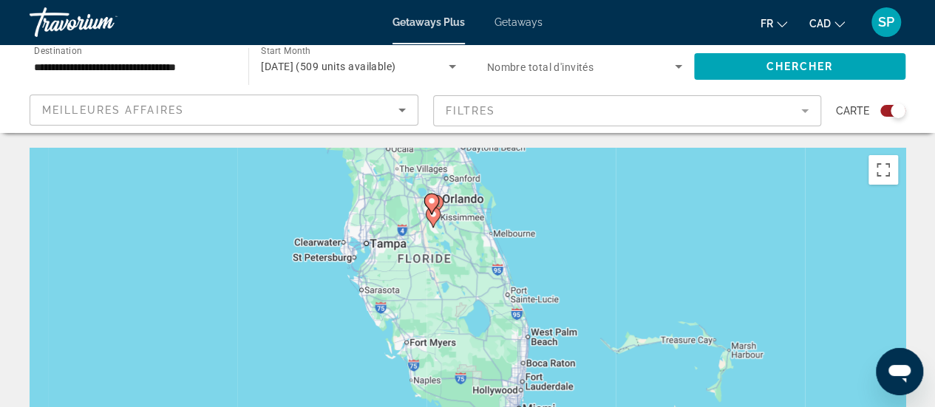
drag, startPoint x: 476, startPoint y: 366, endPoint x: 466, endPoint y: 198, distance: 168.2
click at [466, 198] on div "Pour activer le glissement avec le clavier, appuyez sur Alt+Entrée. Une fois ce…" at bounding box center [468, 370] width 876 height 444
click at [436, 227] on gmp-advanced-marker "Main content" at bounding box center [433, 217] width 15 height 22
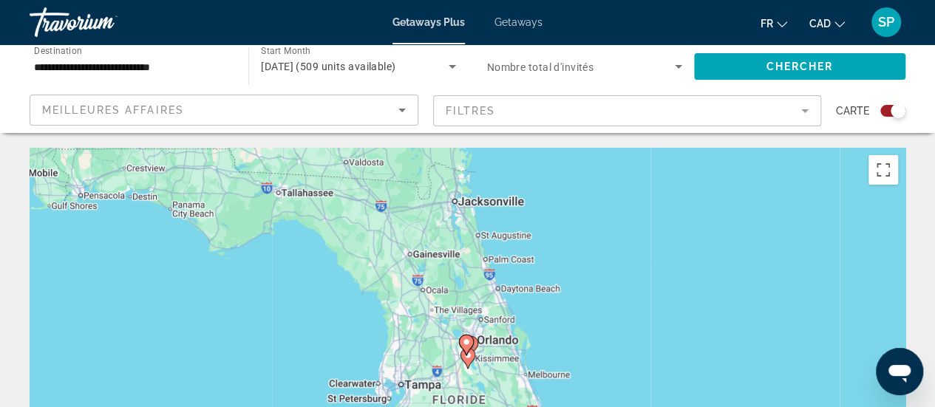
click at [436, 227] on div "Pour naviguer, appuyez sur les touches fléchées. Pour activer le glissement ave…" at bounding box center [468, 370] width 876 height 444
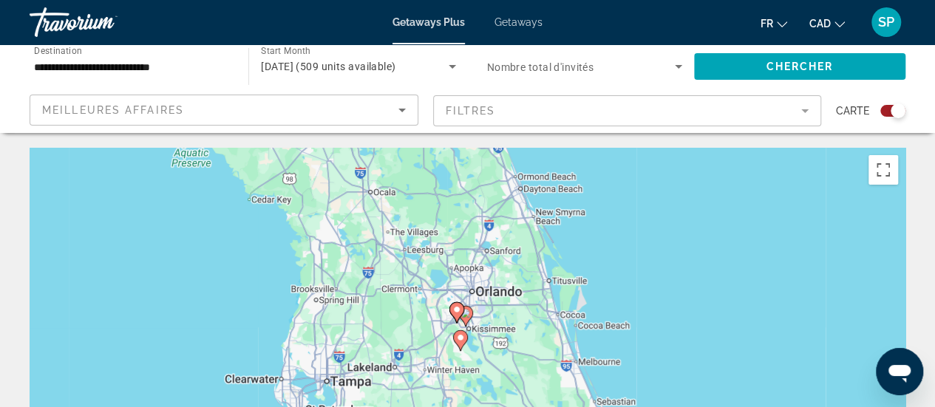
drag, startPoint x: 475, startPoint y: 353, endPoint x: 427, endPoint y: 168, distance: 191.5
click at [427, 168] on div "Pour activer le glissement avec le clavier, appuyez sur Alt+Entrée. Une fois ce…" at bounding box center [468, 370] width 876 height 444
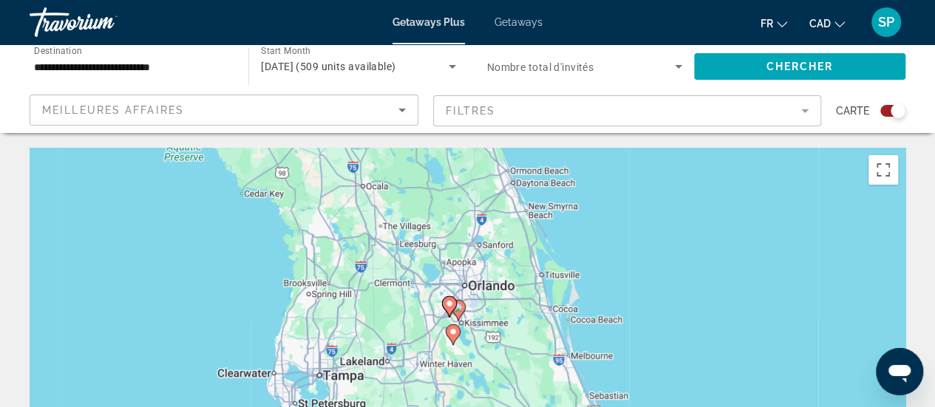
click at [427, 323] on div "Pour activer le glissement avec le clavier, appuyez sur Alt+Entrée. Une fois ce…" at bounding box center [468, 370] width 876 height 444
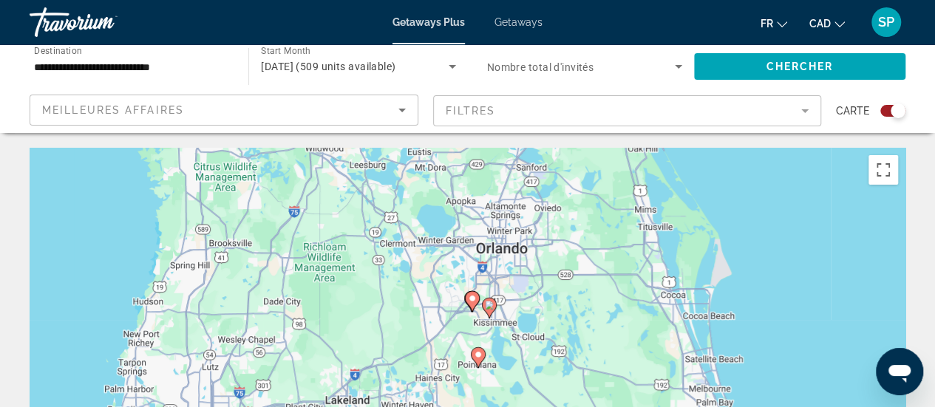
click at [427, 323] on div "Pour activer le glissement avec le clavier, appuyez sur Alt+Entrée. Une fois ce…" at bounding box center [468, 370] width 876 height 444
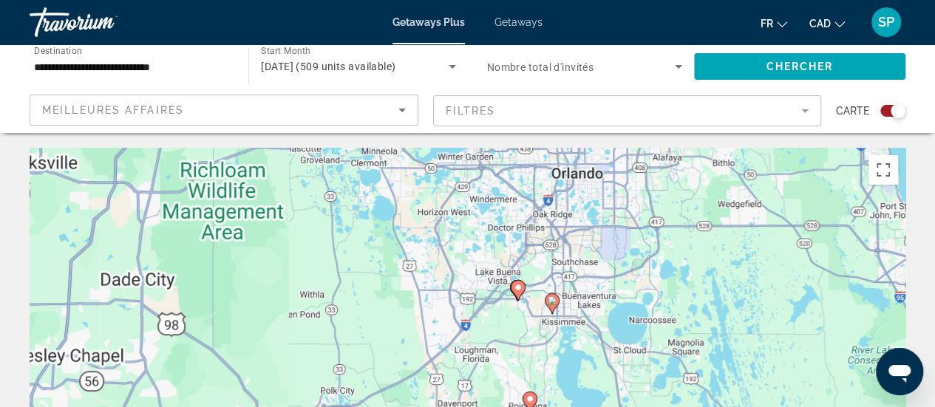
click at [427, 323] on div "Pour activer le glissement avec le clavier, appuyez sur Alt+Entrée. Une fois ce…" at bounding box center [468, 370] width 876 height 444
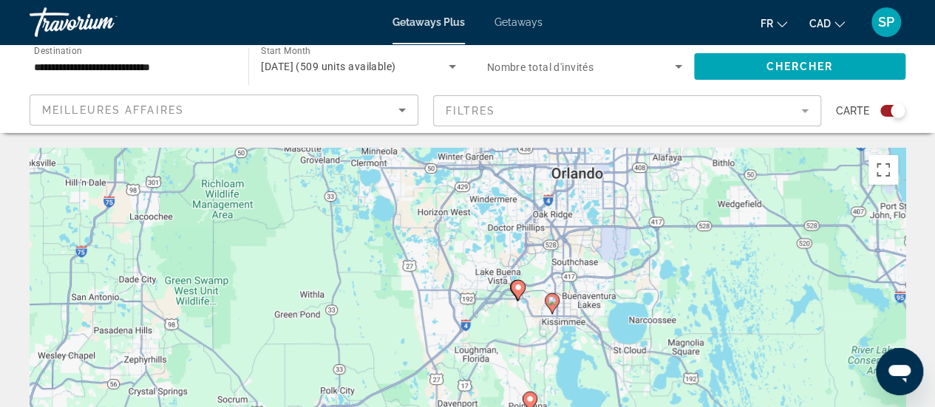
click at [427, 323] on div "Pour activer le glissement avec le clavier, appuyez sur Alt+Entrée. Une fois ce…" at bounding box center [468, 370] width 876 height 444
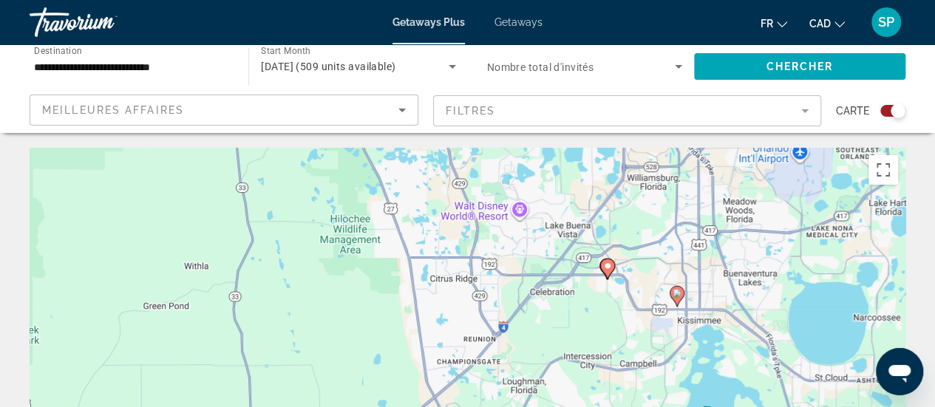
click at [608, 268] on image "Main content" at bounding box center [607, 266] width 9 height 9
type input "**********"
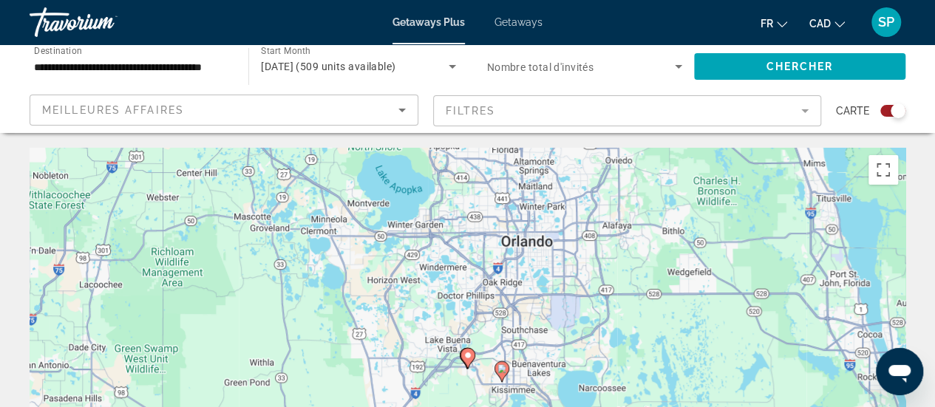
click at [464, 358] on image "Main content" at bounding box center [468, 355] width 9 height 9
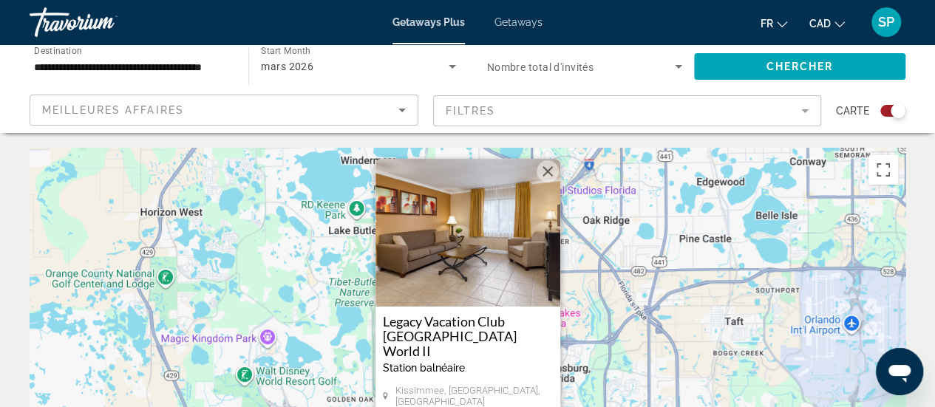
click at [489, 287] on img "Main content" at bounding box center [468, 233] width 185 height 148
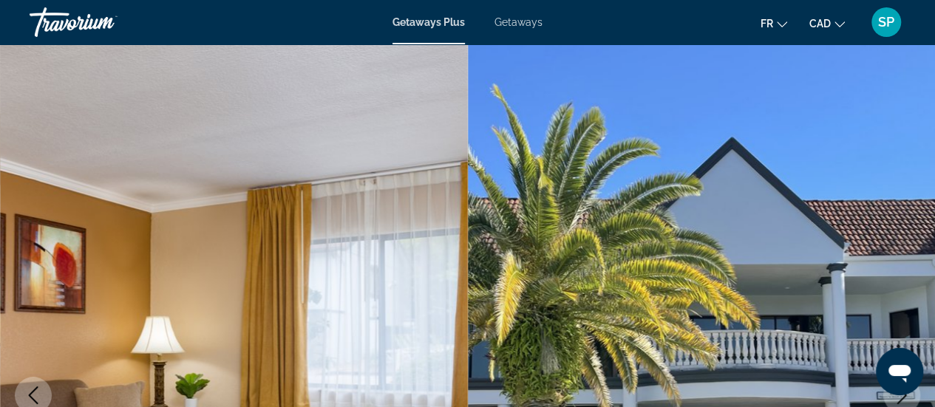
drag, startPoint x: 489, startPoint y: 287, endPoint x: 681, endPoint y: 274, distance: 191.9
click at [681, 274] on div "Passer au contenu principal Getaways Plus Getaways fr English Español Français …" at bounding box center [467, 203] width 935 height 407
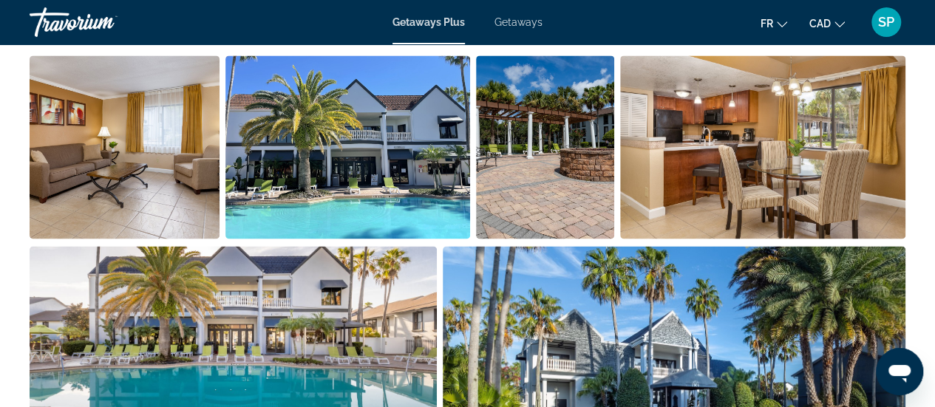
scroll to position [918, 0]
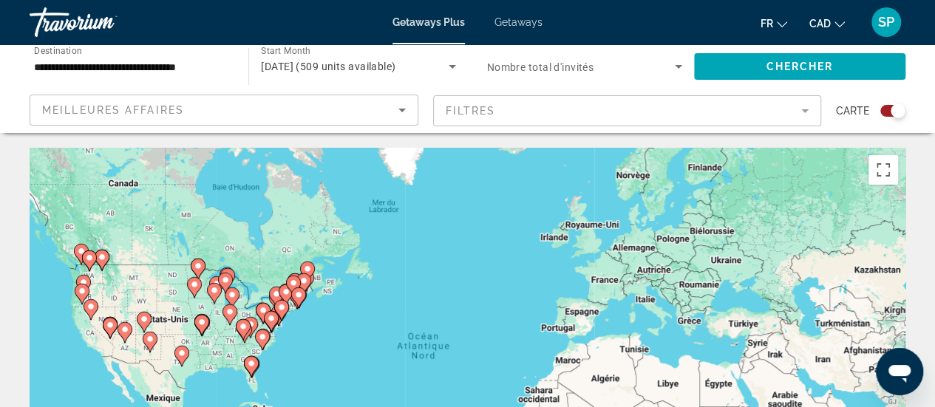
click at [268, 393] on div "Pour activer le glissement avec le clavier, appuyez sur Alt+Entrée. Une fois ce…" at bounding box center [468, 370] width 876 height 444
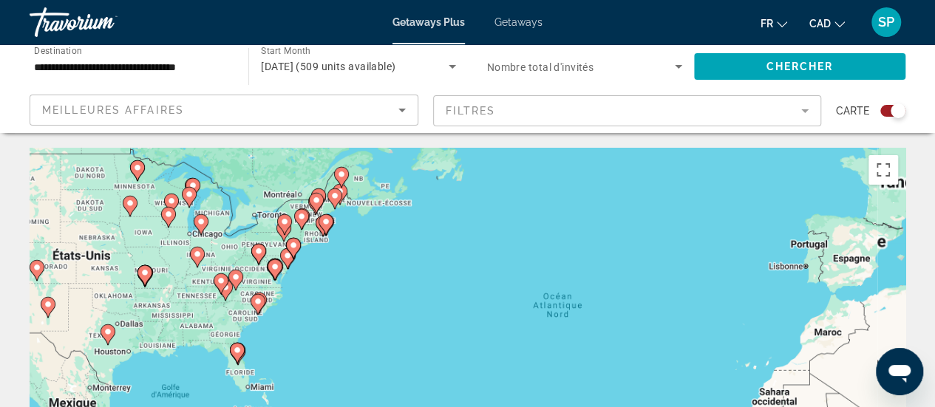
click at [268, 393] on div "Pour activer le glissement avec le clavier, appuyez sur Alt+Entrée. Une fois ce…" at bounding box center [468, 370] width 876 height 444
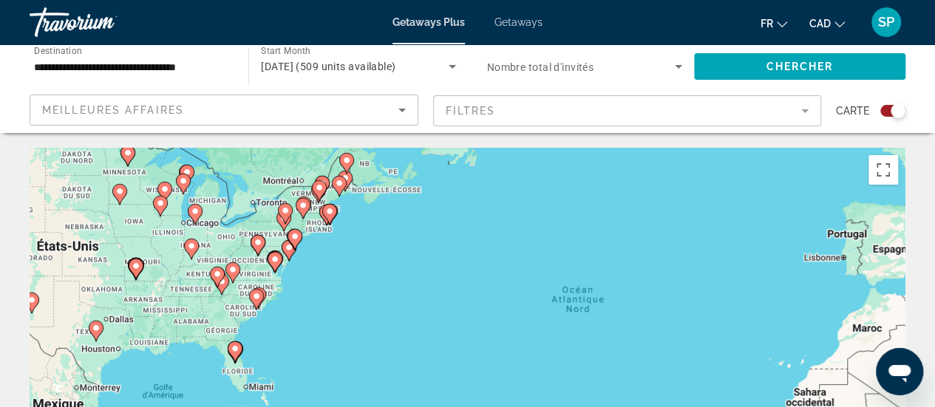
click at [268, 393] on div "Pour activer le glissement avec le clavier, appuyez sur Alt+Entrée. Une fois ce…" at bounding box center [468, 370] width 876 height 444
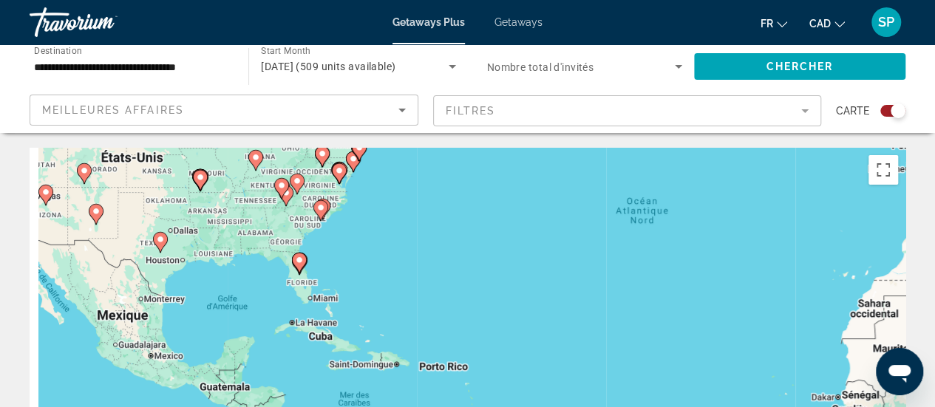
drag, startPoint x: 297, startPoint y: 366, endPoint x: 370, endPoint y: 265, distance: 123.9
click at [370, 265] on div "Pour activer le glissement avec le clavier, appuyez sur Alt+Entrée. Une fois ce…" at bounding box center [468, 370] width 876 height 444
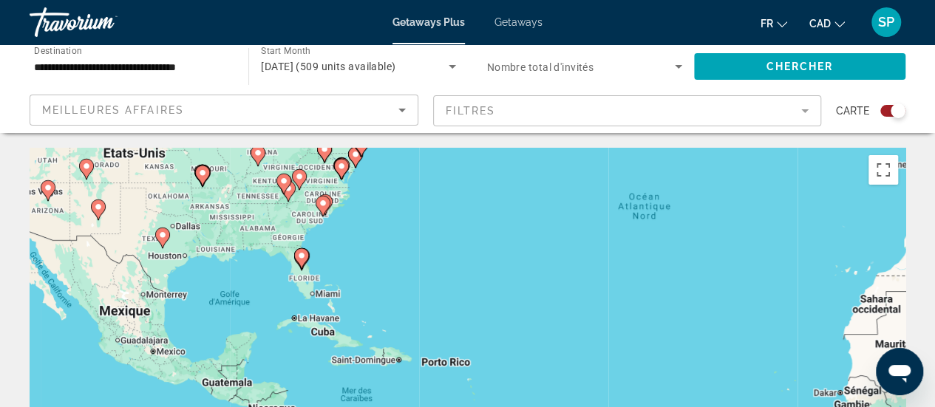
click at [327, 263] on div "Pour activer le glissement avec le clavier, appuyez sur Alt+Entrée. Une fois ce…" at bounding box center [468, 370] width 876 height 444
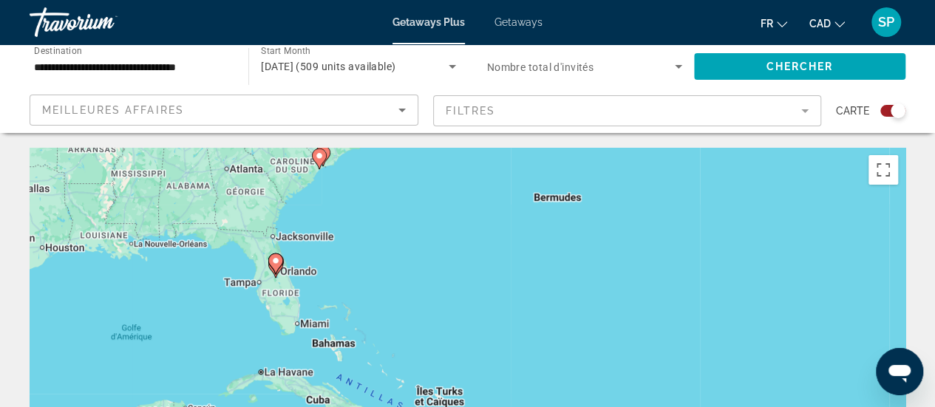
click at [327, 263] on div "Pour activer le glissement avec le clavier, appuyez sur Alt+Entrée. Une fois ce…" at bounding box center [468, 370] width 876 height 444
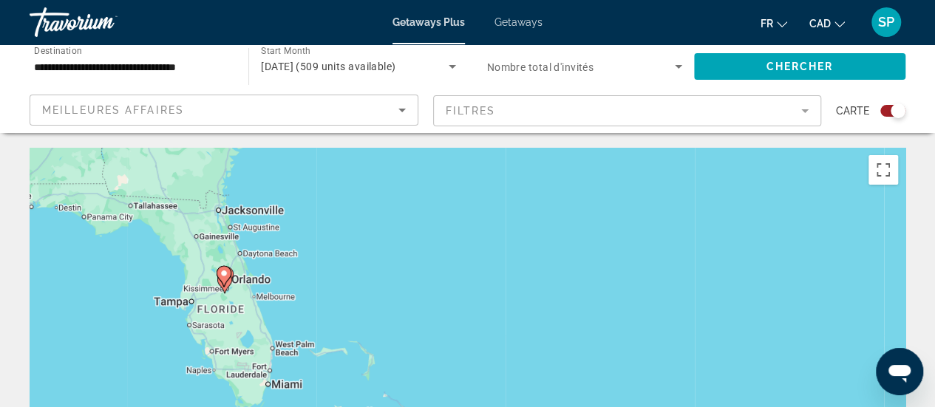
click at [327, 263] on div "Pour activer le glissement avec le clavier, appuyez sur Alt+Entrée. Une fois ce…" at bounding box center [468, 370] width 876 height 444
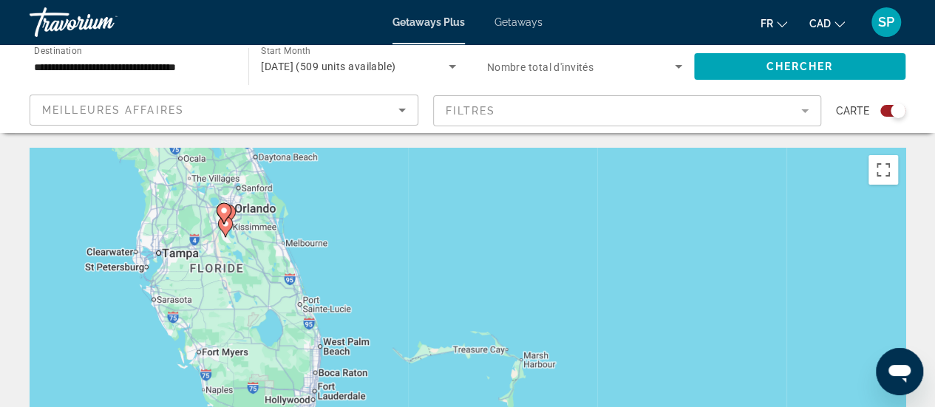
drag, startPoint x: 234, startPoint y: 310, endPoint x: 345, endPoint y: 218, distance: 143.3
click at [345, 218] on div "Pour activer le glissement avec le clavier, appuyez sur Alt+Entrée. Une fois ce…" at bounding box center [468, 370] width 876 height 444
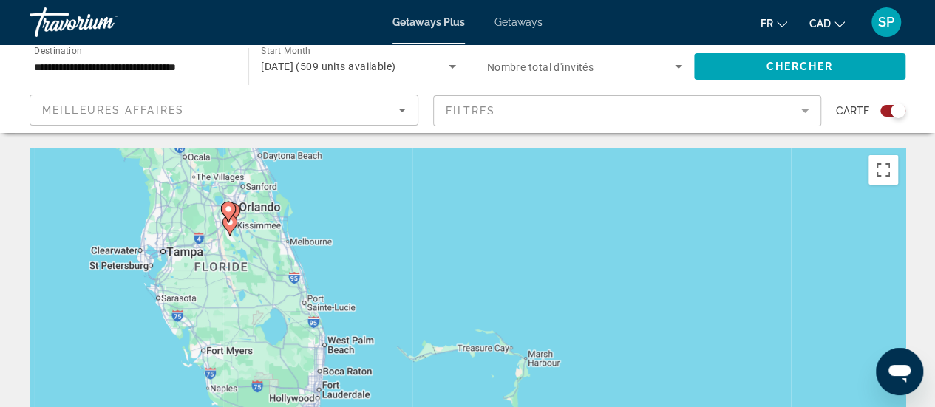
click at [238, 260] on div "Pour activer le glissement avec le clavier, appuyez sur Alt+Entrée. Une fois ce…" at bounding box center [468, 370] width 876 height 444
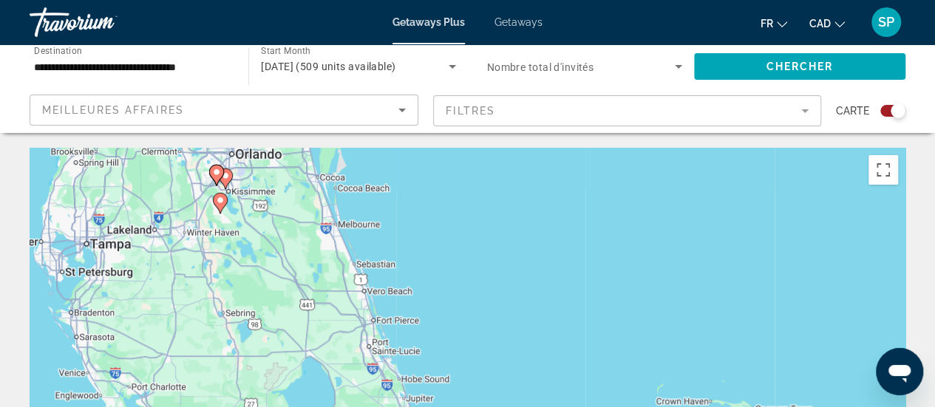
click at [238, 260] on div "Pour activer le glissement avec le clavier, appuyez sur Alt+Entrée. Une fois ce…" at bounding box center [468, 370] width 876 height 444
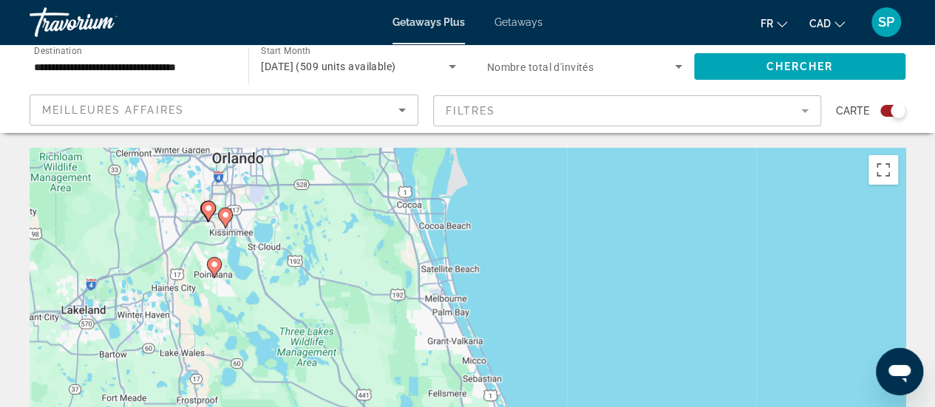
drag, startPoint x: 229, startPoint y: 211, endPoint x: 243, endPoint y: 382, distance: 171.4
click at [243, 382] on div "Pour activer le glissement avec le clavier, appuyez sur Alt+Entrée. Une fois ce…" at bounding box center [468, 370] width 876 height 444
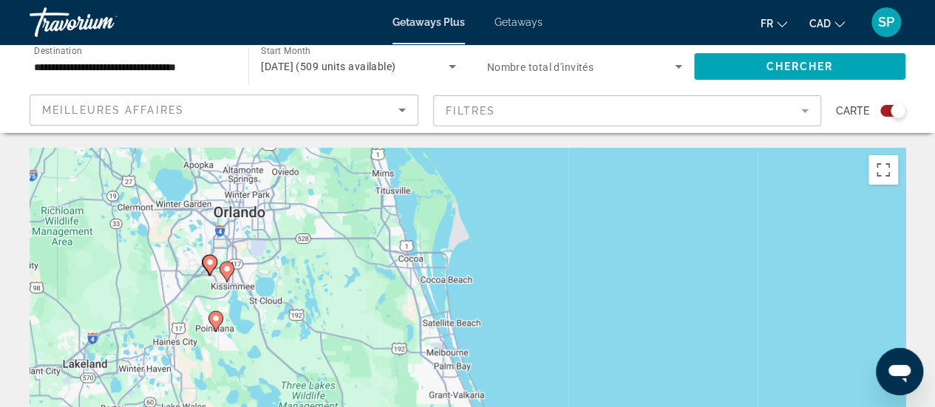
click at [274, 304] on div "Pour activer le glissement avec le clavier, appuyez sur Alt+Entrée. Une fois ce…" at bounding box center [468, 370] width 876 height 444
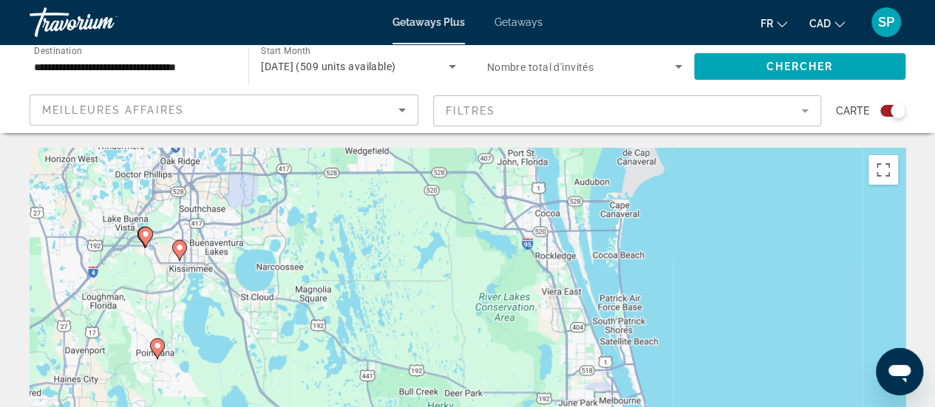
click at [180, 246] on image "Main content" at bounding box center [179, 247] width 9 height 9
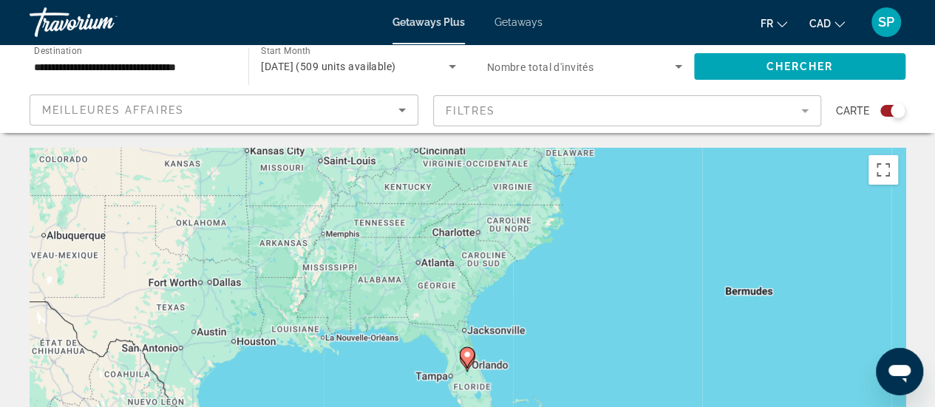
click at [460, 361] on gmp-advanced-marker "Main content" at bounding box center [467, 358] width 15 height 22
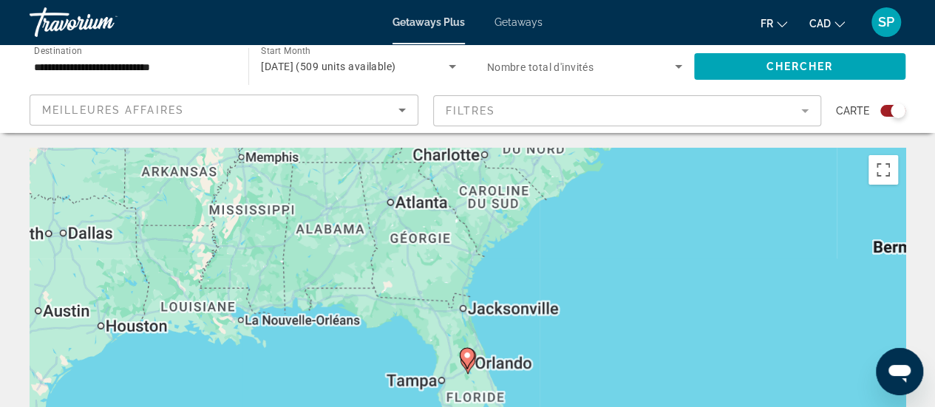
click at [460, 361] on gmp-advanced-marker "Main content" at bounding box center [467, 359] width 15 height 22
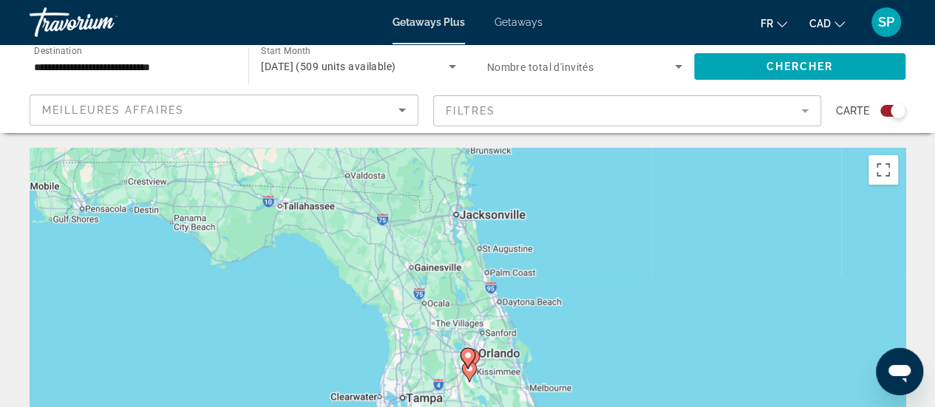
click at [471, 359] on image "Main content" at bounding box center [468, 355] width 9 height 9
type input "**********"
click at [471, 359] on image "Main content" at bounding box center [468, 355] width 9 height 9
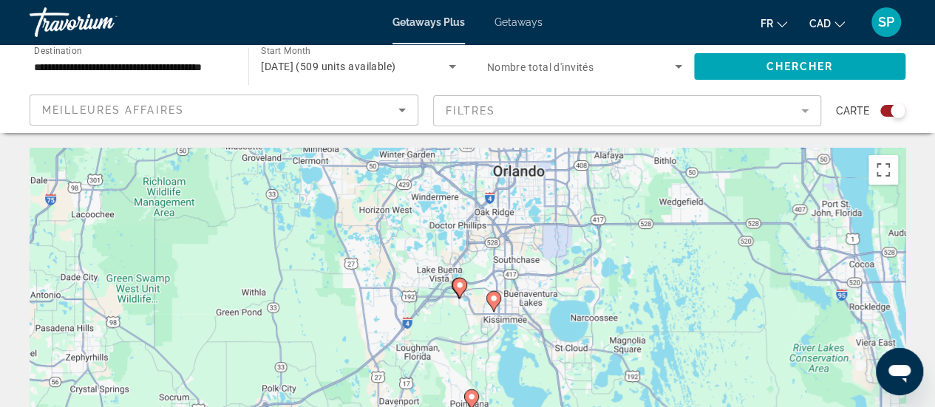
drag, startPoint x: 507, startPoint y: 369, endPoint x: 499, endPoint y: 297, distance: 72.2
click at [499, 297] on icon "Main content" at bounding box center [493, 301] width 13 height 19
click at [492, 297] on image "Main content" at bounding box center [493, 298] width 9 height 9
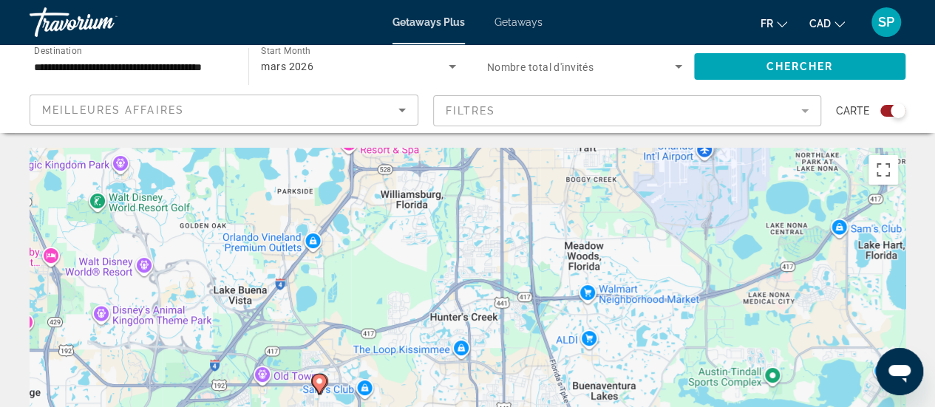
drag, startPoint x: 542, startPoint y: 354, endPoint x: 530, endPoint y: 188, distance: 166.8
click at [530, 188] on div "Pour activer le glissement avec le clavier, appuyez sur Alt+Entrée. Une fois ce…" at bounding box center [468, 370] width 876 height 444
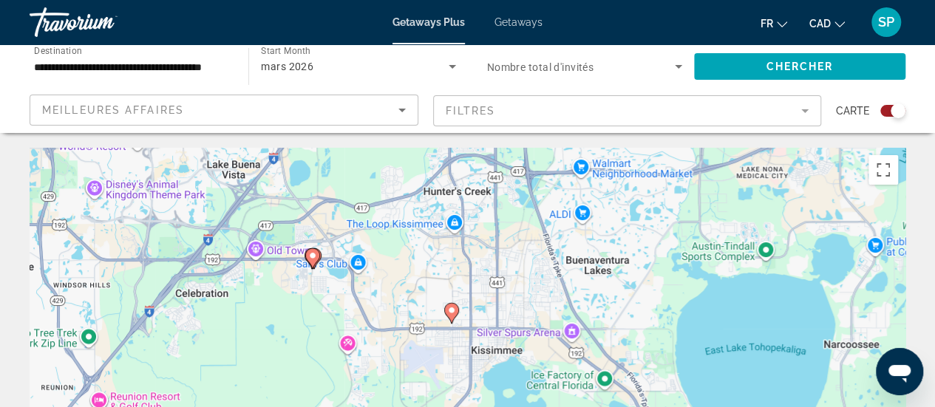
drag, startPoint x: 421, startPoint y: 248, endPoint x: 414, endPoint y: 156, distance: 92.7
click at [414, 156] on div "Pour activer le glissement avec le clavier, appuyez sur Alt+Entrée. Une fois ce…" at bounding box center [468, 370] width 876 height 444
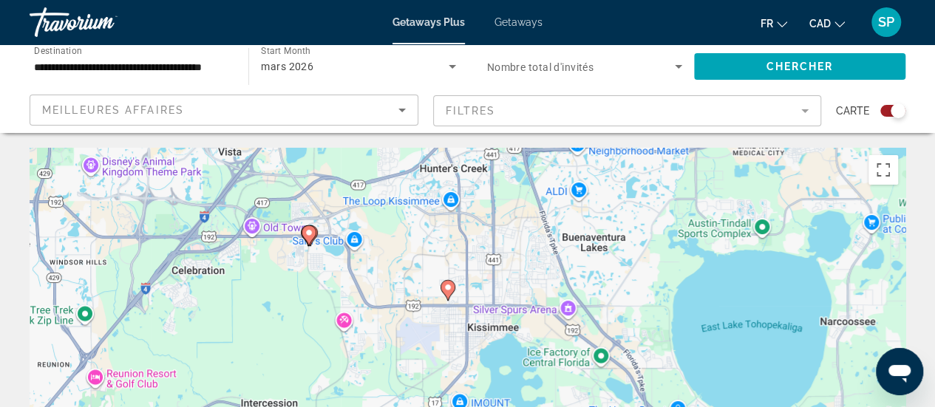
click at [453, 291] on icon "Main content" at bounding box center [447, 290] width 13 height 19
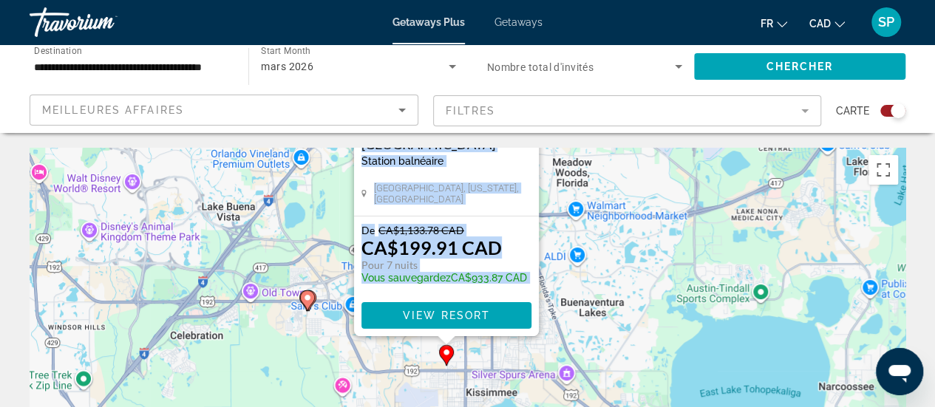
drag, startPoint x: 608, startPoint y: 345, endPoint x: 605, endPoint y: 124, distance: 221.1
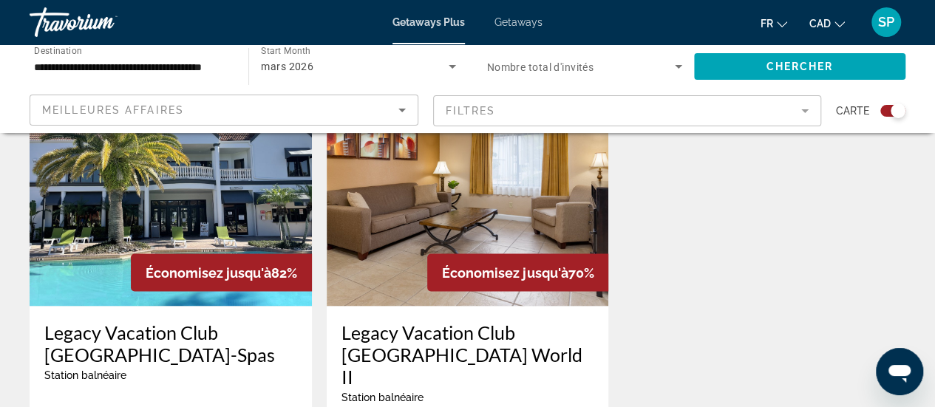
drag, startPoint x: 379, startPoint y: 354, endPoint x: 387, endPoint y: 442, distance: 88.3
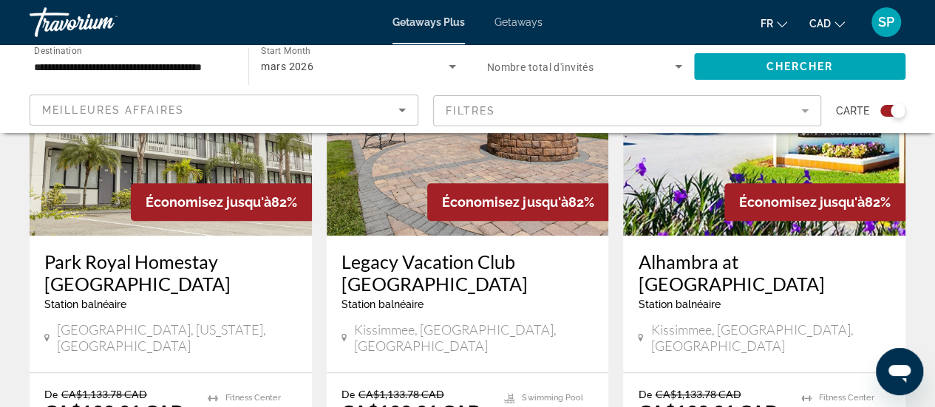
scroll to position [646, 0]
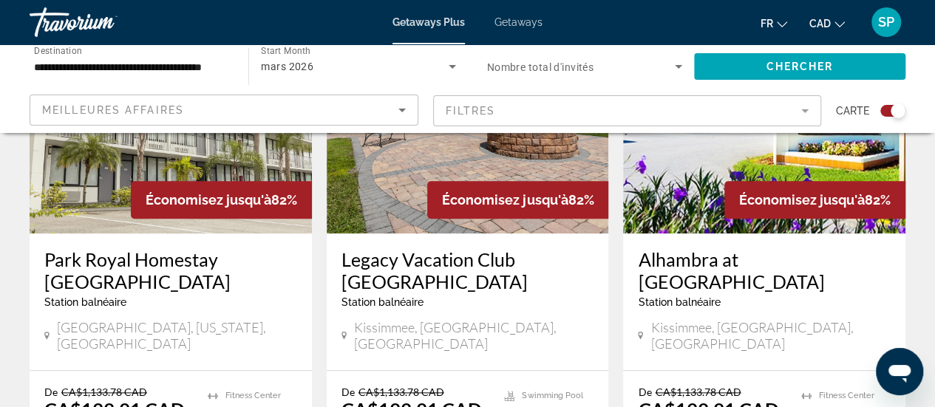
click at [58, 169] on img "Main content" at bounding box center [171, 115] width 282 height 237
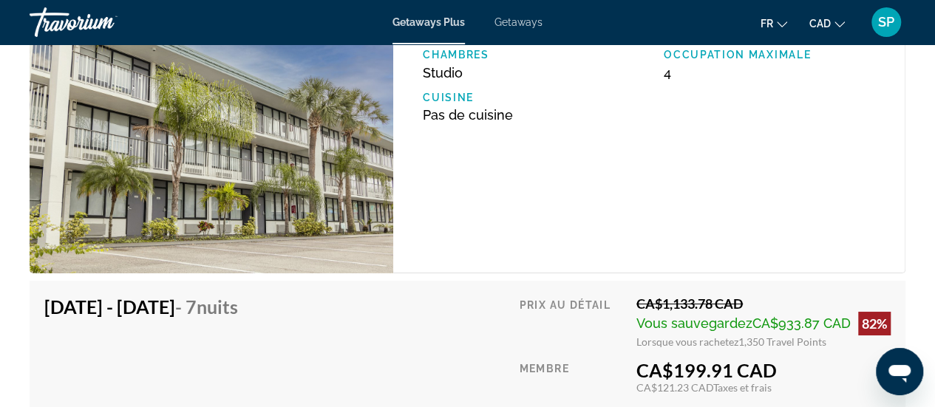
scroll to position [2601, 0]
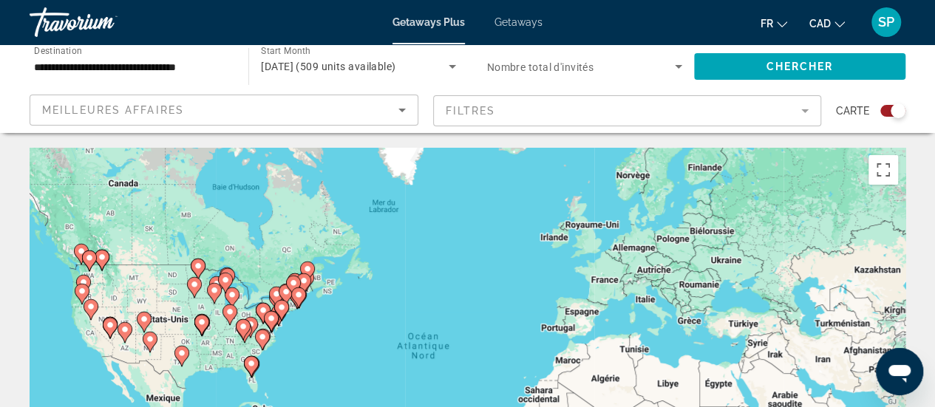
click at [254, 384] on div "Pour activer le glissement avec le clavier, appuyez sur Alt+Entrée. Une fois ce…" at bounding box center [468, 370] width 876 height 444
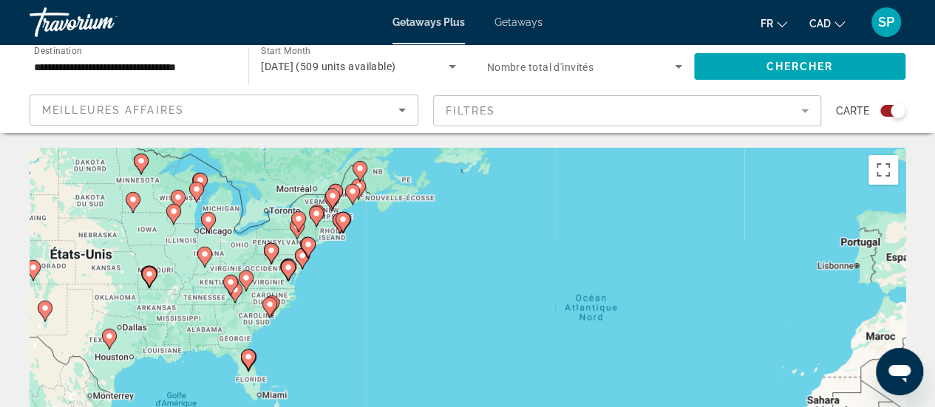
click at [254, 384] on div "Pour activer le glissement avec le clavier, appuyez sur Alt+Entrée. Une fois ce…" at bounding box center [468, 370] width 876 height 444
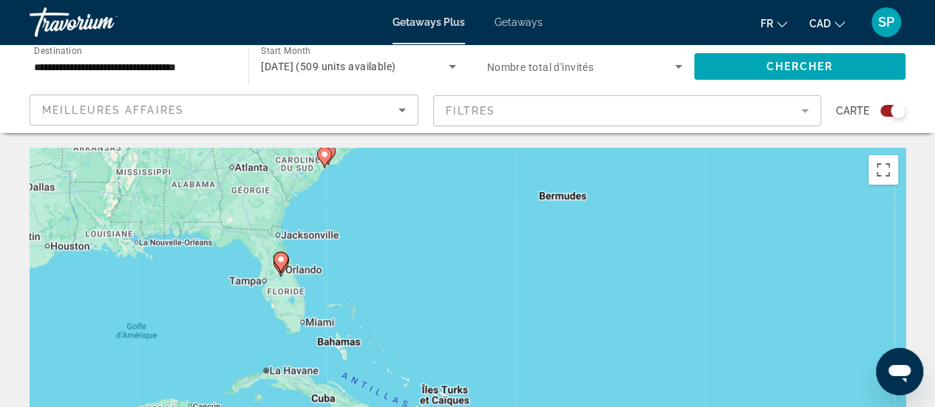
drag, startPoint x: 314, startPoint y: 338, endPoint x: 358, endPoint y: 248, distance: 100.5
click at [358, 248] on div "Pour activer le glissement avec le clavier, appuyez sur Alt+Entrée. Une fois ce…" at bounding box center [468, 370] width 876 height 444
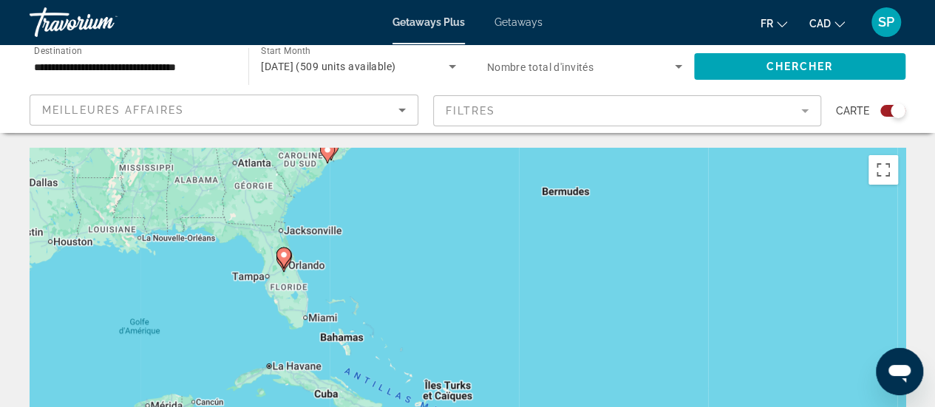
click at [268, 285] on div "Pour activer le glissement avec le clavier, appuyez sur Alt+Entrée. Une fois ce…" at bounding box center [468, 370] width 876 height 444
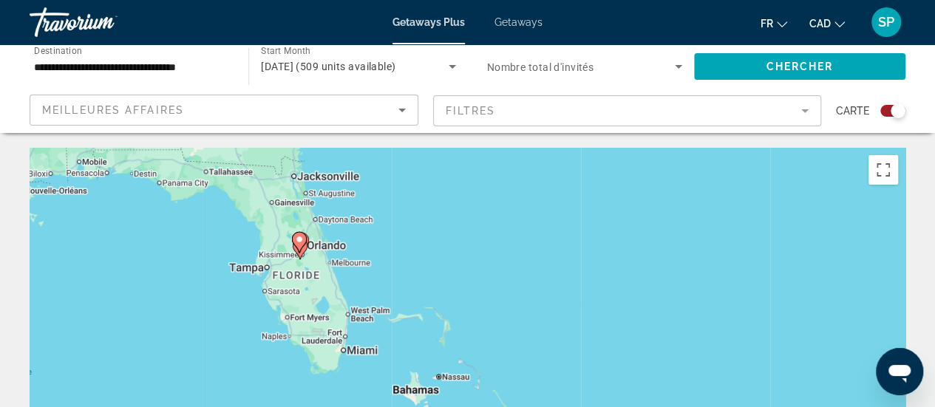
click at [268, 285] on div "Pour activer le glissement avec le clavier, appuyez sur Alt+Entrée. Une fois ce…" at bounding box center [468, 370] width 876 height 444
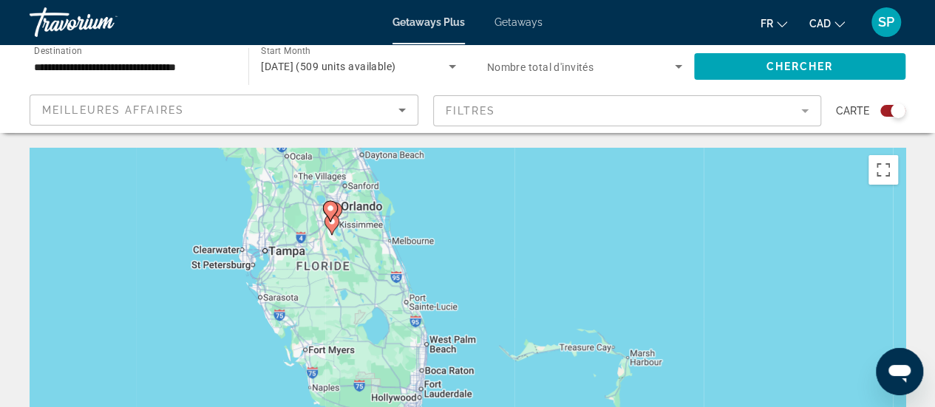
click at [370, 227] on div "Pour activer le glissement avec le clavier, appuyez sur Alt+Entrée. Une fois ce…" at bounding box center [468, 370] width 876 height 444
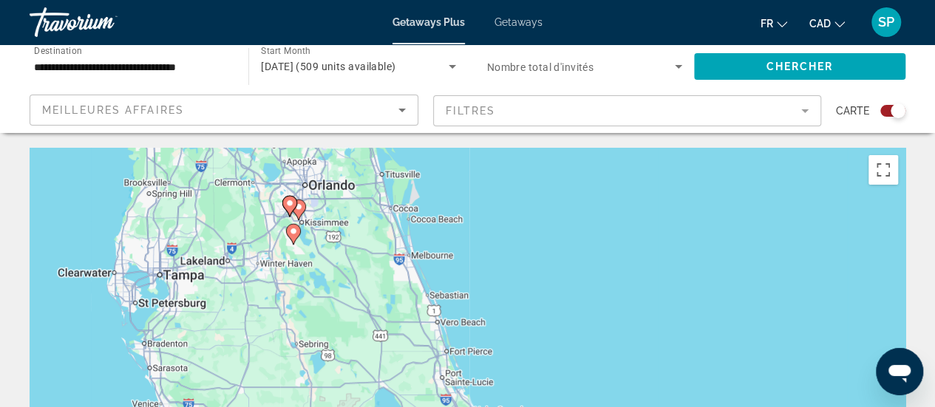
click at [370, 227] on div "Pour activer le glissement avec le clavier, appuyez sur Alt+Entrée. Une fois ce…" at bounding box center [468, 370] width 876 height 444
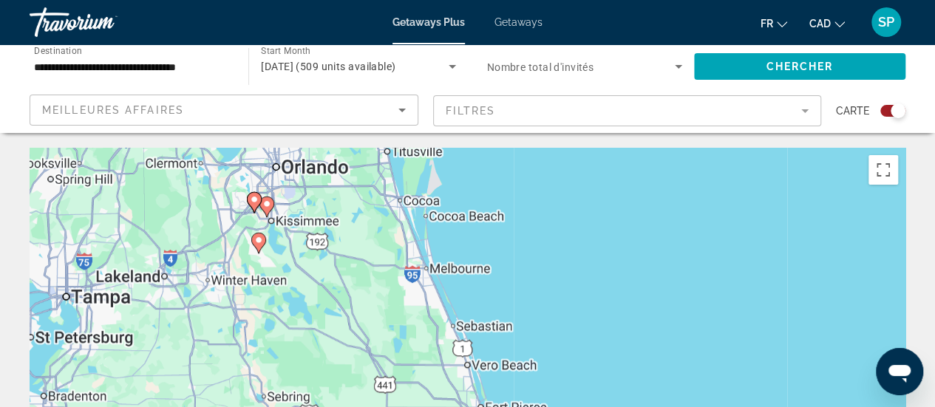
click at [370, 227] on div "Pour activer le glissement avec le clavier, appuyez sur Alt+Entrée. Une fois ce…" at bounding box center [468, 370] width 876 height 444
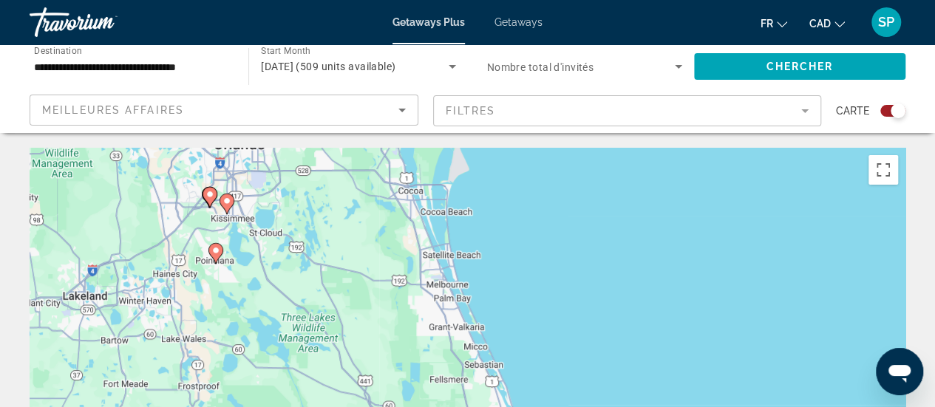
click at [211, 209] on div "Pour activer le glissement avec le clavier, appuyez sur Alt+Entrée. Une fois ce…" at bounding box center [468, 370] width 876 height 444
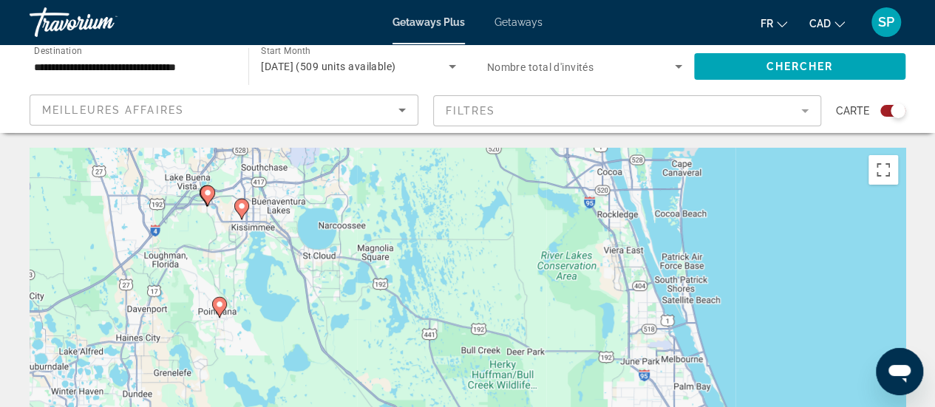
click at [211, 209] on div "Pour activer le glissement avec le clavier, appuyez sur Alt+Entrée. Une fois ce…" at bounding box center [468, 370] width 876 height 444
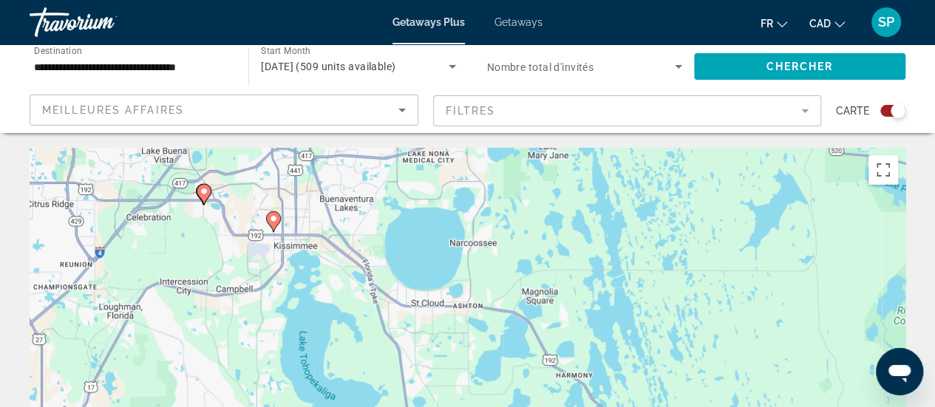
click at [200, 193] on image "Main content" at bounding box center [204, 191] width 9 height 9
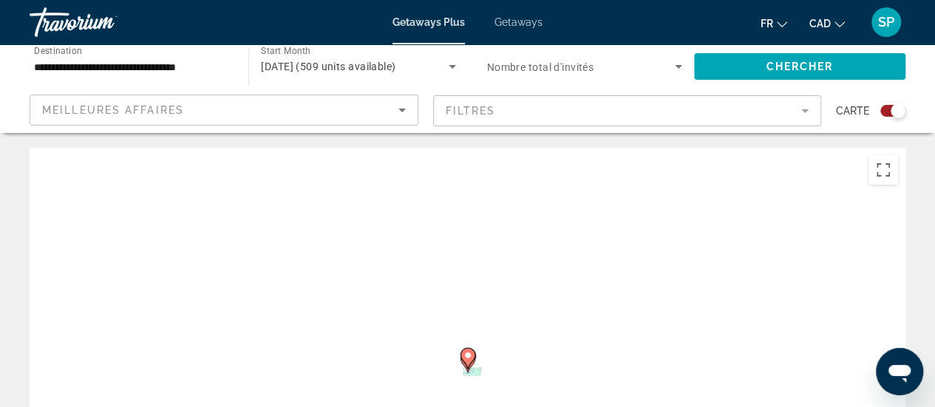
click at [200, 193] on div "Pour naviguer, appuyez sur les touches fléchées. Pour activer le glissement ave…" at bounding box center [468, 370] width 876 height 444
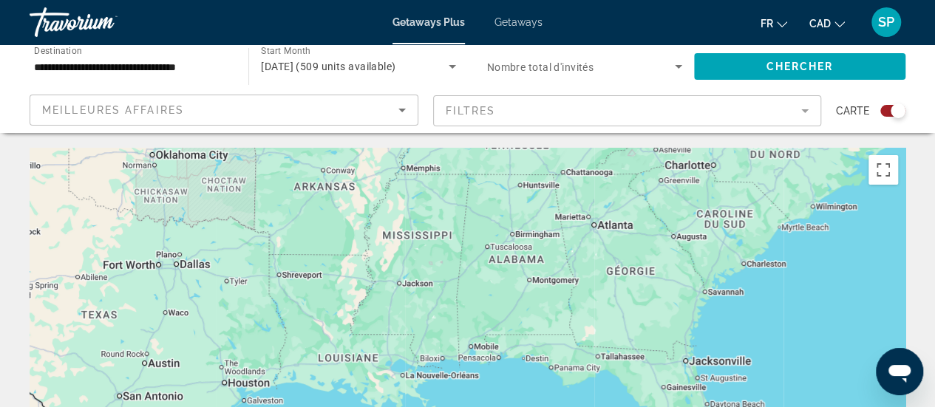
drag, startPoint x: 396, startPoint y: 344, endPoint x: 296, endPoint y: 112, distance: 252.3
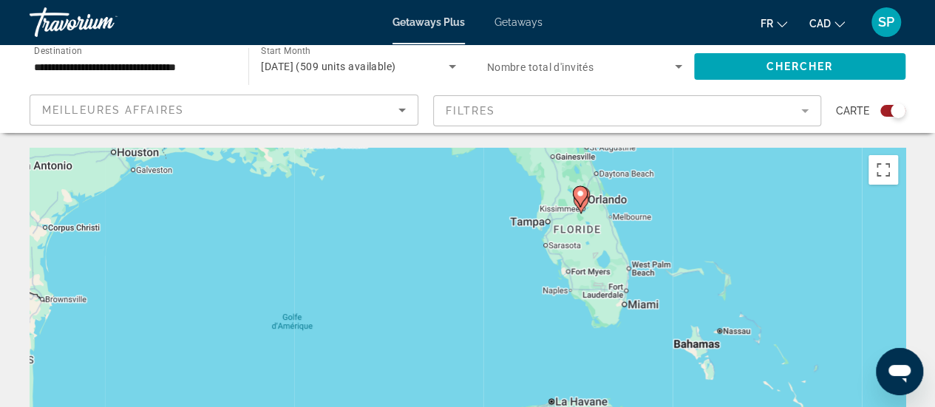
click at [609, 214] on div "Pour activer le glissement avec le clavier, appuyez sur Alt+Entrée. Une fois ce…" at bounding box center [468, 370] width 876 height 444
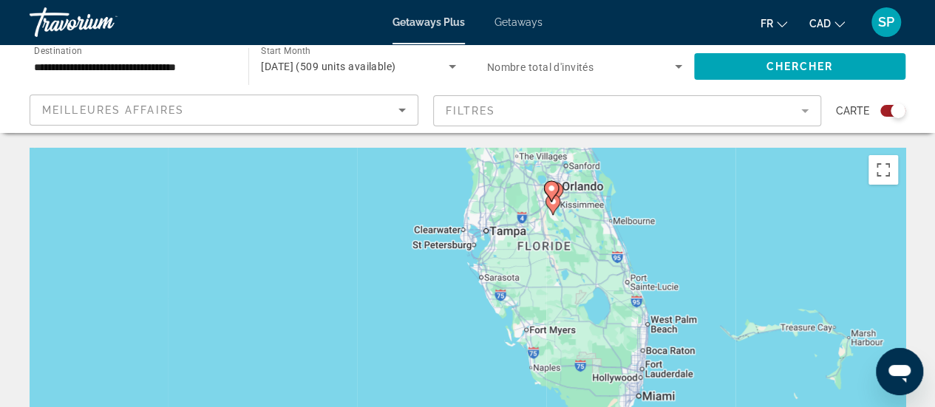
click at [609, 214] on div "Pour activer le glissement avec le clavier, appuyez sur Alt+Entrée. Une fois ce…" at bounding box center [468, 370] width 876 height 444
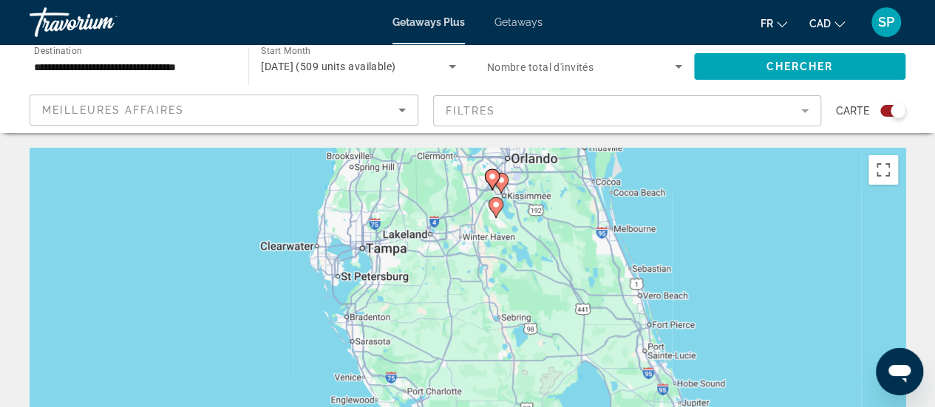
click at [609, 214] on div "Pour activer le glissement avec le clavier, appuyez sur Alt+Entrée. Une fois ce…" at bounding box center [468, 370] width 876 height 444
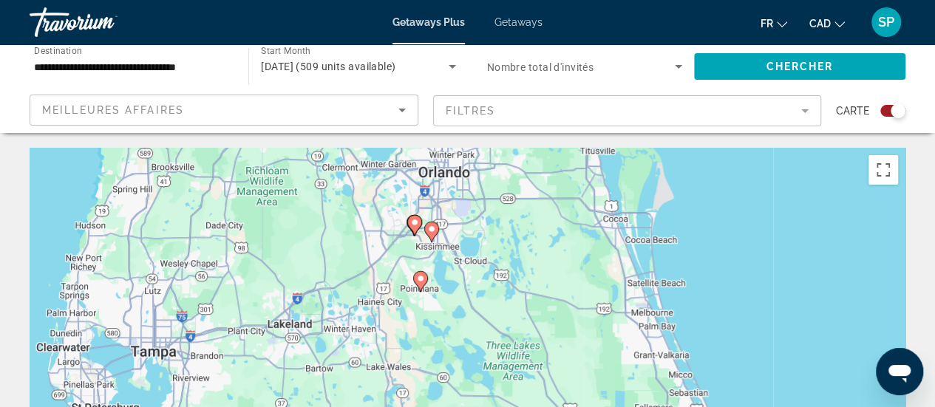
drag, startPoint x: 461, startPoint y: 211, endPoint x: 501, endPoint y: 285, distance: 84.4
click at [501, 285] on div "Pour activer le glissement avec le clavier, appuyez sur Alt+Entrée. Une fois ce…" at bounding box center [468, 370] width 876 height 444
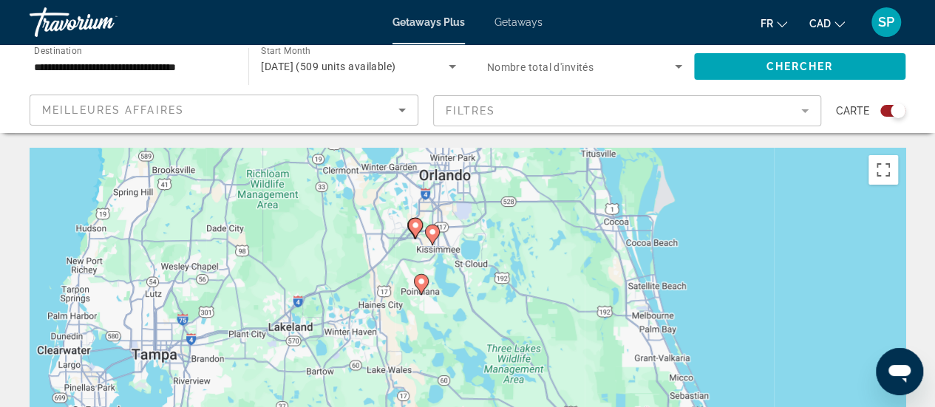
click at [400, 228] on div "Pour activer le glissement avec le clavier, appuyez sur Alt+Entrée. Une fois ce…" at bounding box center [468, 370] width 876 height 444
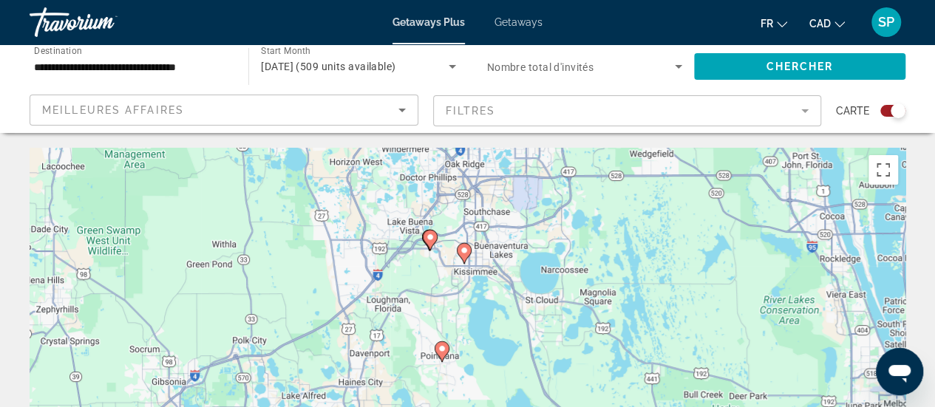
click at [432, 237] on image "Main content" at bounding box center [430, 237] width 9 height 9
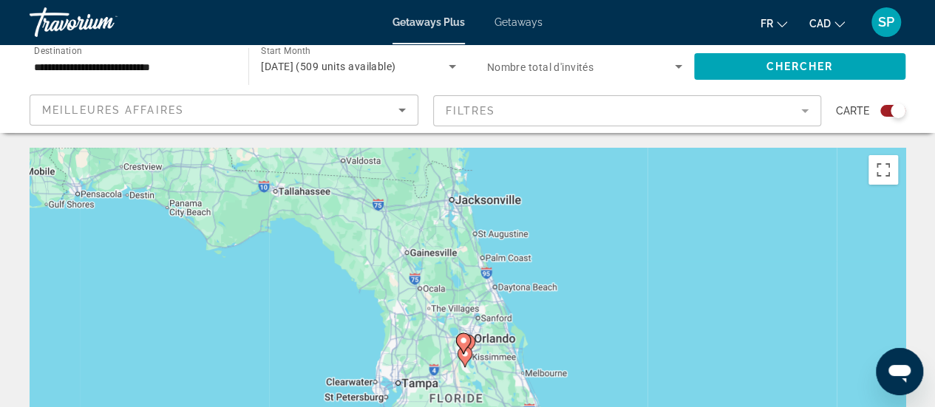
click at [464, 339] on image "Main content" at bounding box center [463, 340] width 9 height 9
type input "**********"
click at [464, 339] on g "Main content" at bounding box center [463, 343] width 15 height 21
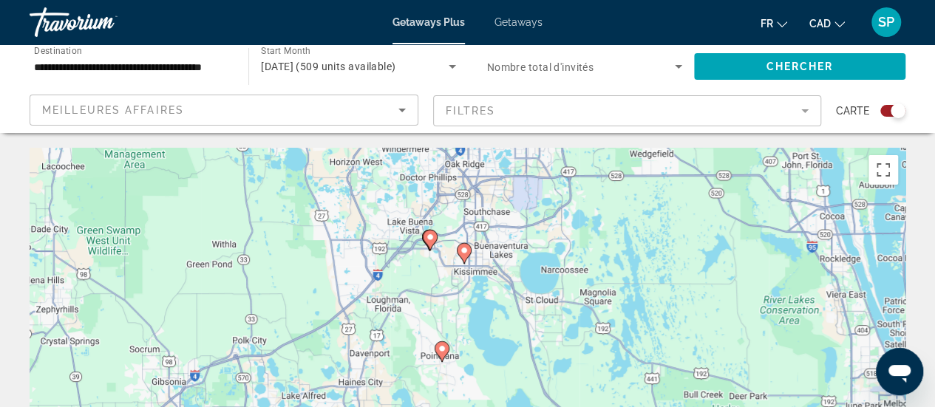
click at [464, 339] on div "Pour activer le glissement avec le clavier, appuyez sur Alt+Entrée. Une fois ce…" at bounding box center [468, 370] width 876 height 444
click at [427, 237] on image "Main content" at bounding box center [430, 237] width 9 height 9
click at [427, 237] on div "Pour naviguer, appuyez sur les touches fléchées. Pour activer le glissement ave…" at bounding box center [468, 370] width 876 height 444
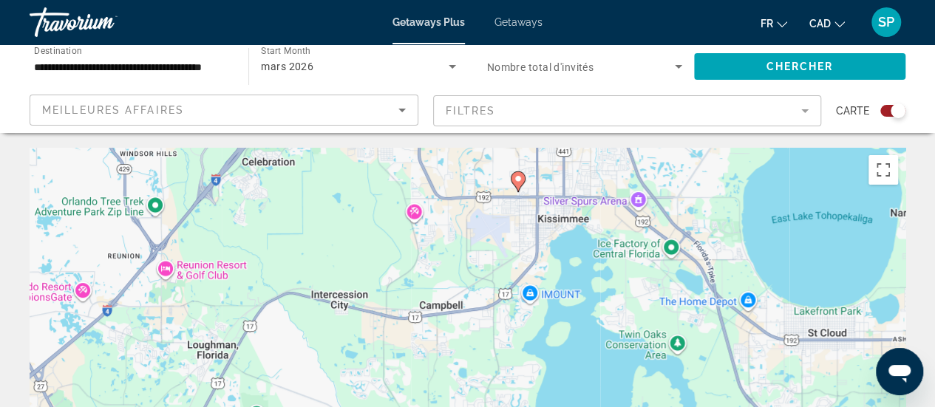
click at [427, 237] on div "Pour activer le glissement avec le clavier, appuyez sur Alt+Entrée. Une fois ce…" at bounding box center [468, 370] width 876 height 444
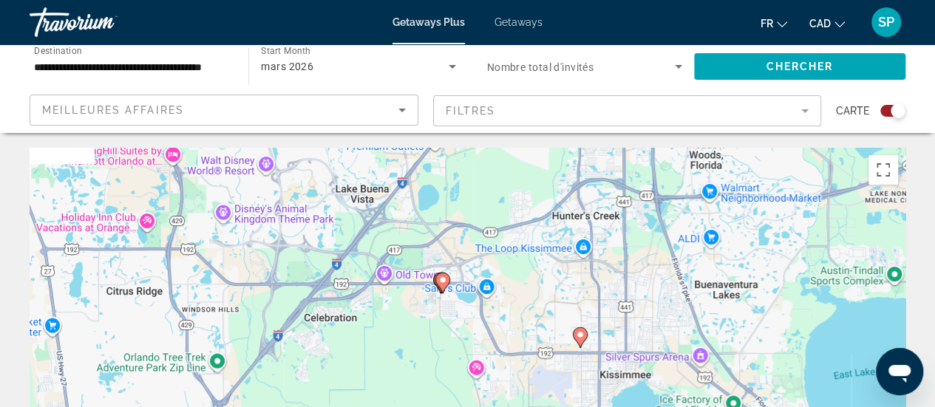
scroll to position [189, 0]
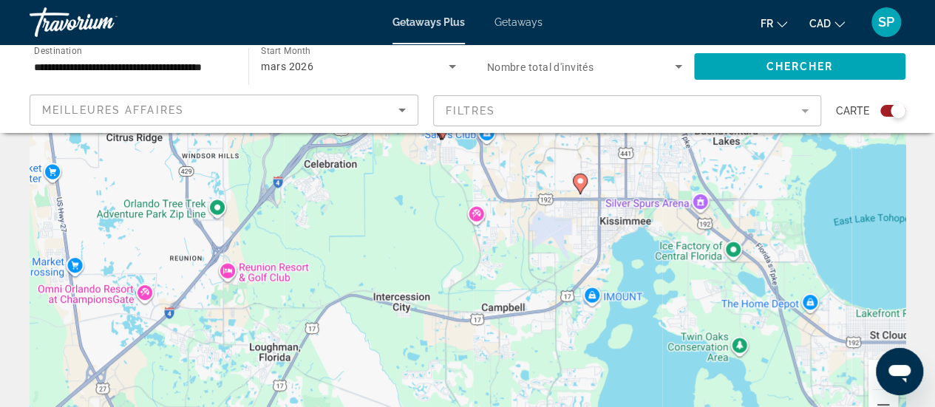
drag, startPoint x: 427, startPoint y: 237, endPoint x: 493, endPoint y: 425, distance: 199.7
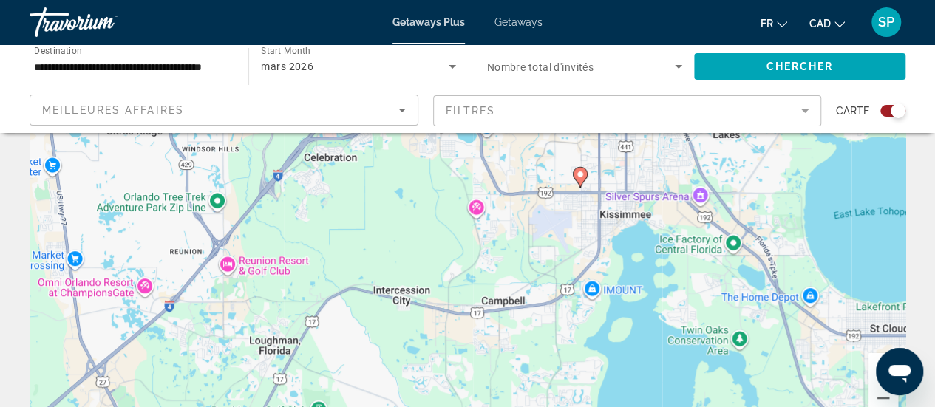
click at [493, 247] on html "**********" at bounding box center [467, 43] width 935 height 407
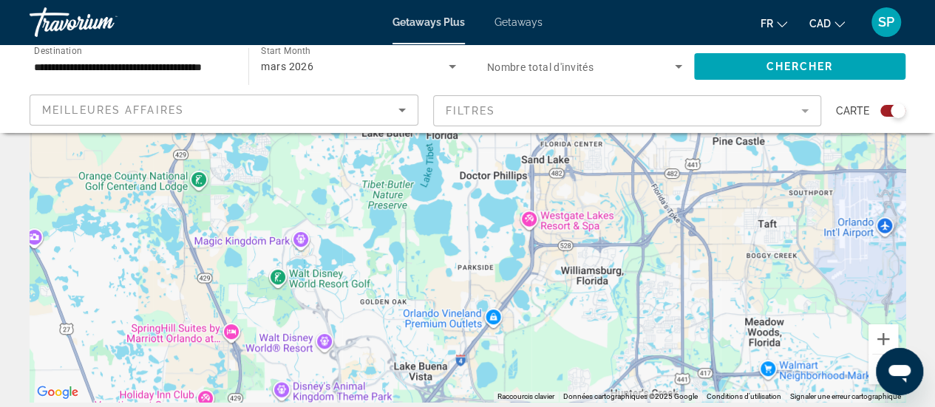
drag, startPoint x: 444, startPoint y: 357, endPoint x: 503, endPoint y: 222, distance: 147.4
click at [503, 222] on div "Main content" at bounding box center [468, 181] width 876 height 444
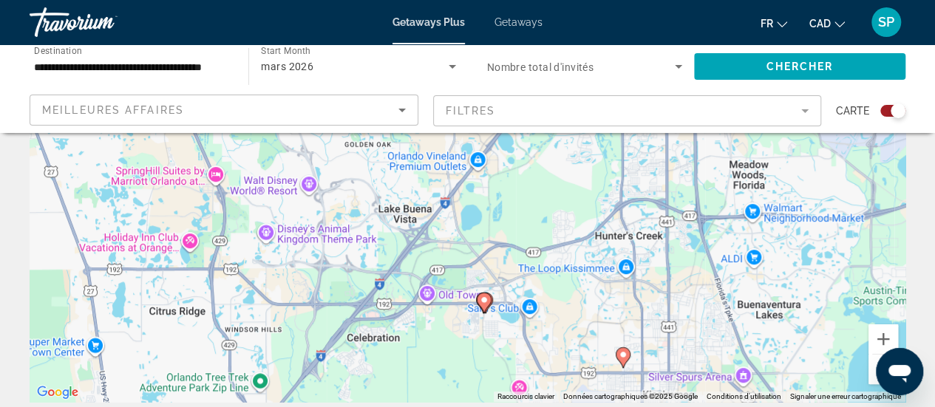
drag, startPoint x: 464, startPoint y: 271, endPoint x: 448, endPoint y: 110, distance: 161.9
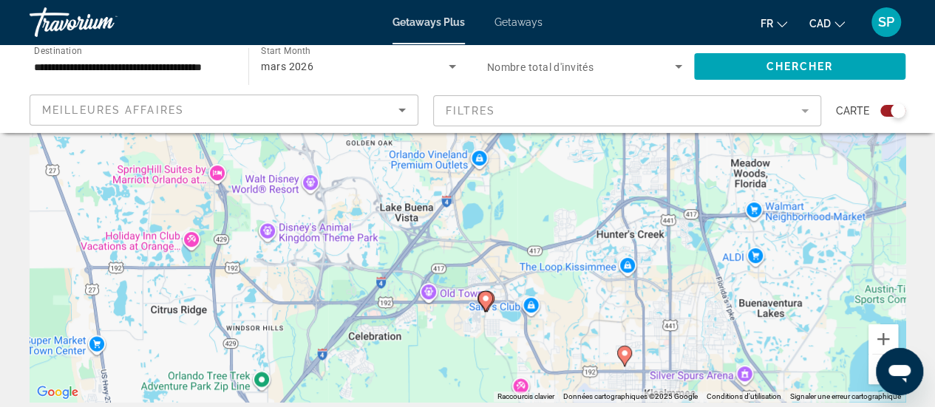
click at [492, 308] on gmp-advanced-marker "Main content" at bounding box center [487, 302] width 15 height 22
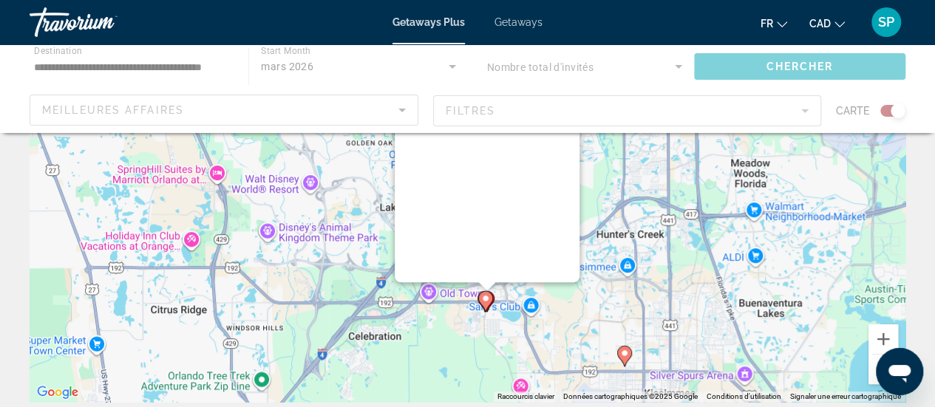
scroll to position [10, 0]
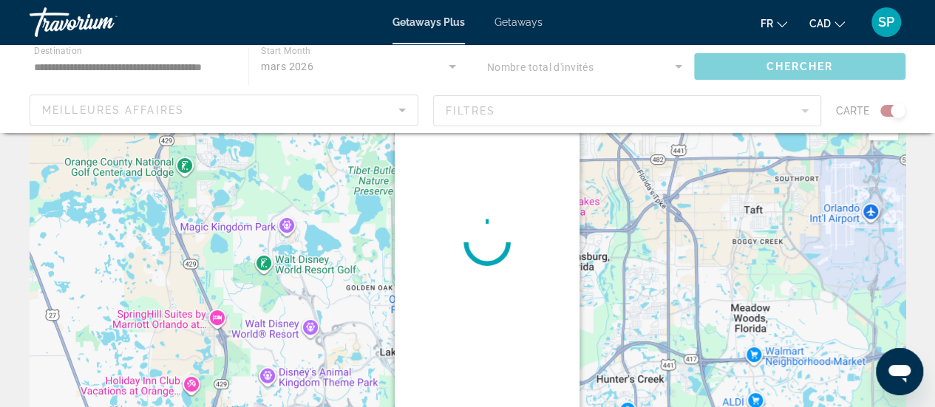
click at [492, 325] on div "Pour naviguer, appuyez sur les touches fléchées. Pour activer le glissement ave…" at bounding box center [906, 325] width 876 height 0
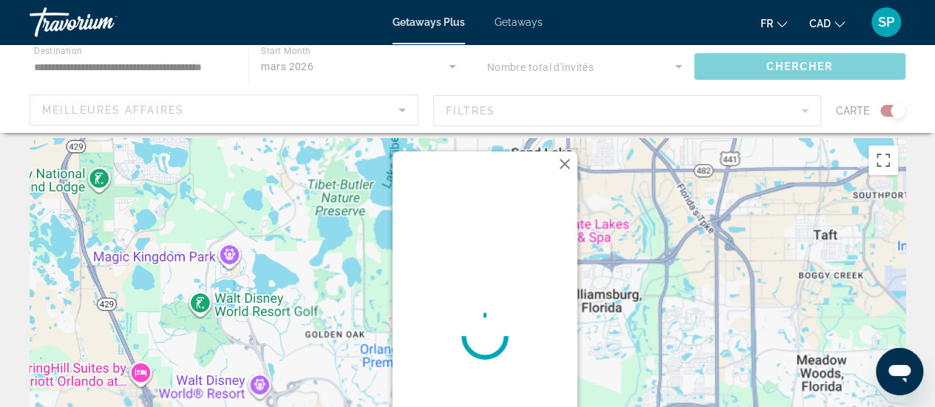
scroll to position [0, 0]
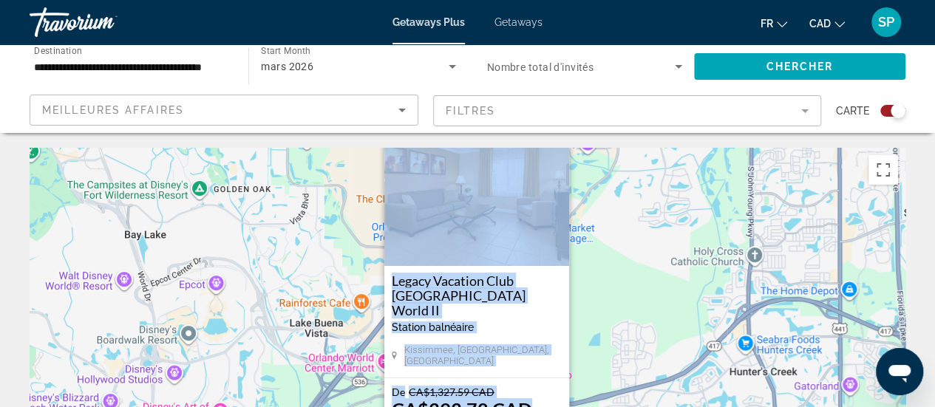
drag, startPoint x: 626, startPoint y: 282, endPoint x: 623, endPoint y: 112, distance: 170.8
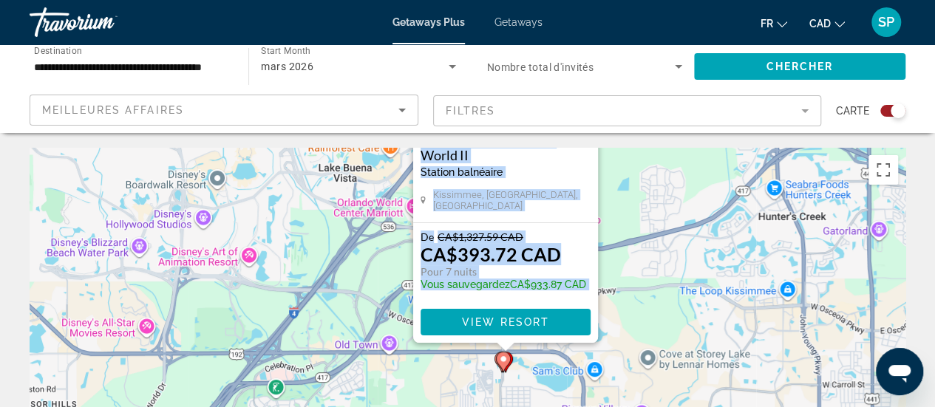
drag, startPoint x: 642, startPoint y: 234, endPoint x: 667, endPoint y: 64, distance: 171.2
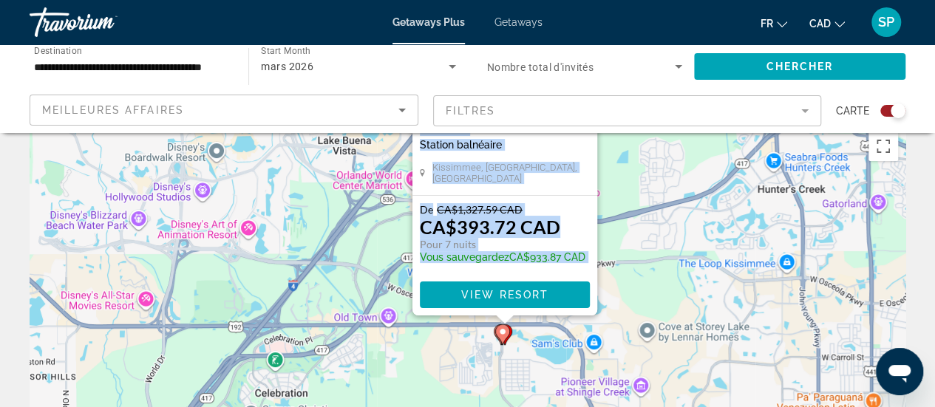
scroll to position [35, 0]
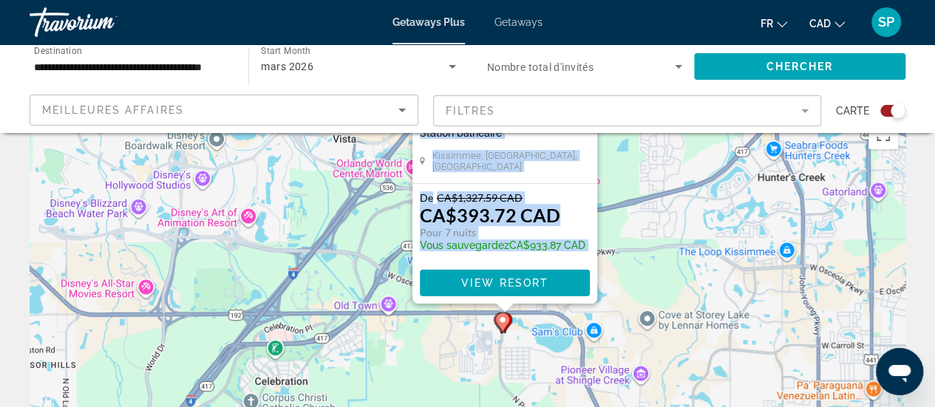
click at [503, 401] on div "Pour activer le glissement avec le clavier, appuyez sur Alt+Entrée. Une fois ce…" at bounding box center [468, 334] width 876 height 444
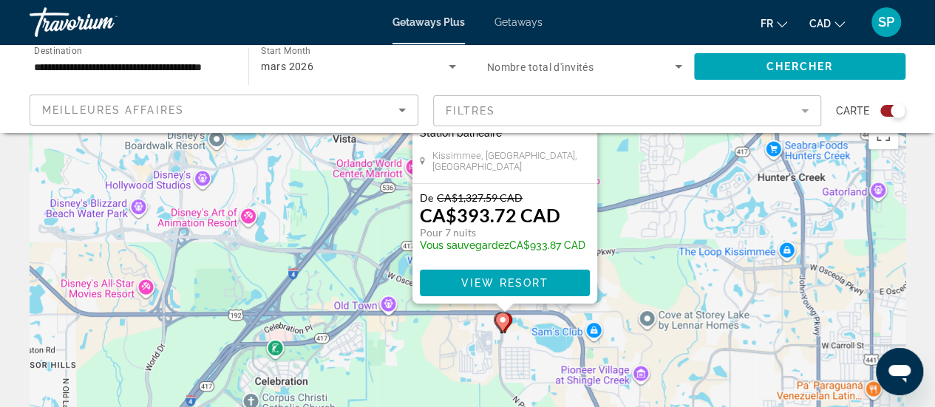
click at [503, 401] on div "Pour activer le glissement avec le clavier, appuyez sur Alt+Entrée. Une fois ce…" at bounding box center [468, 334] width 876 height 444
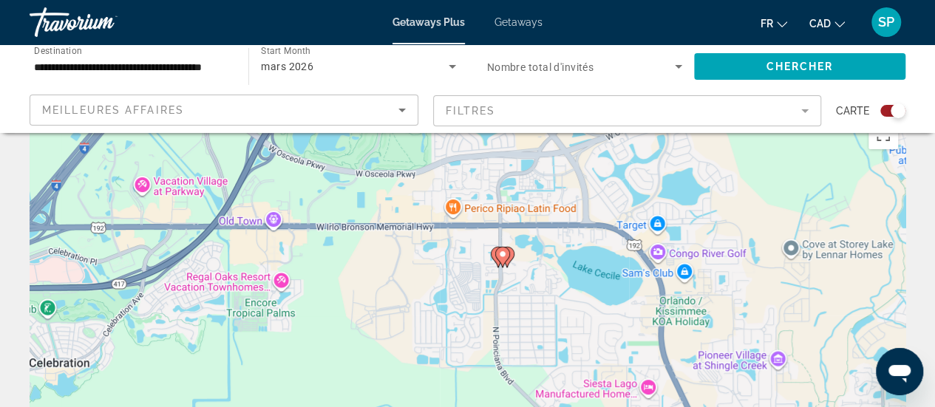
click at [498, 322] on div "Pour activer le glissement avec le clavier, appuyez sur Alt+Entrée. Une fois ce…" at bounding box center [468, 334] width 876 height 444
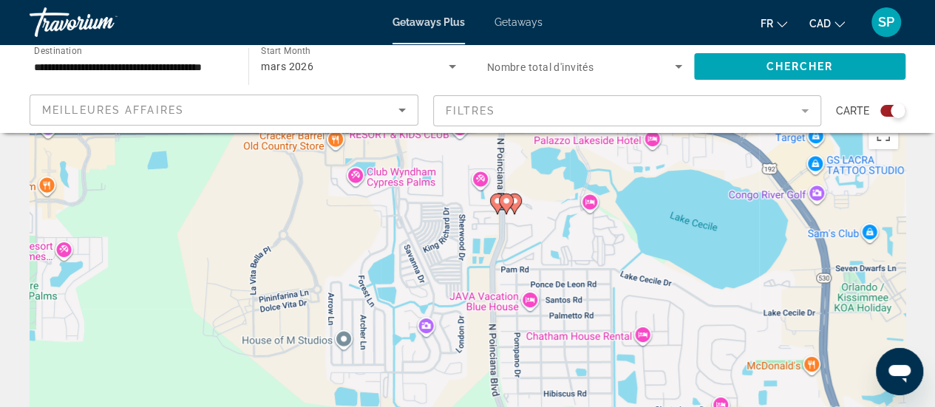
click at [498, 322] on div "Pour activer le glissement avec le clavier, appuyez sur Alt+Entrée. Une fois ce…" at bounding box center [468, 334] width 876 height 444
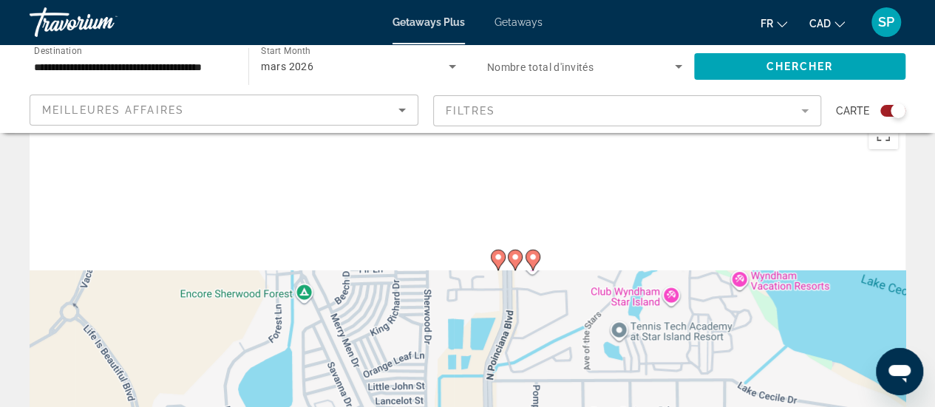
drag, startPoint x: 489, startPoint y: 160, endPoint x: 491, endPoint y: 335, distance: 175.3
click at [491, 335] on div "Pour activer le glissement avec le clavier, appuyez sur Alt+Entrée. Une fois ce…" at bounding box center [468, 334] width 876 height 444
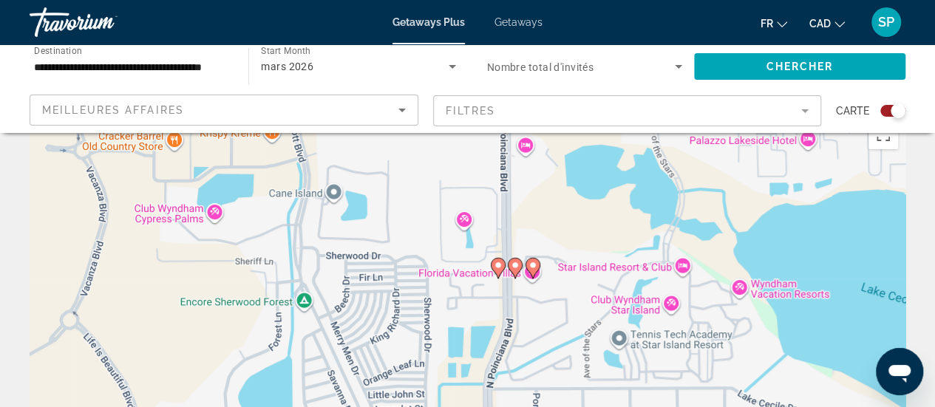
click at [498, 268] on image "Main content" at bounding box center [498, 265] width 9 height 9
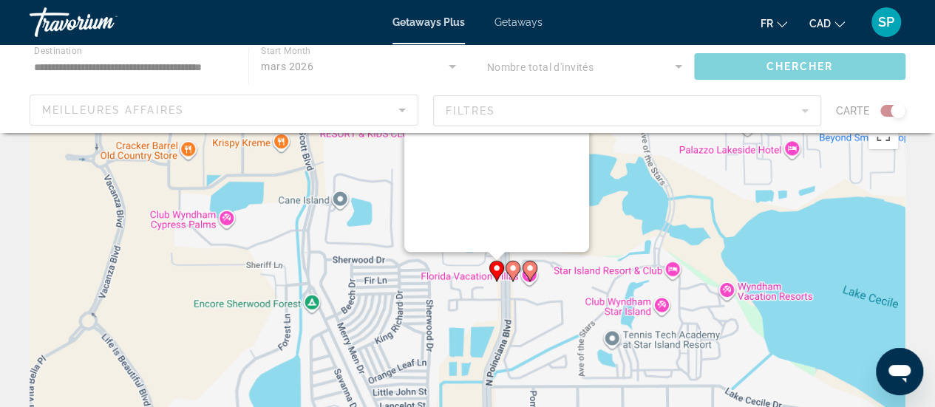
scroll to position [0, 0]
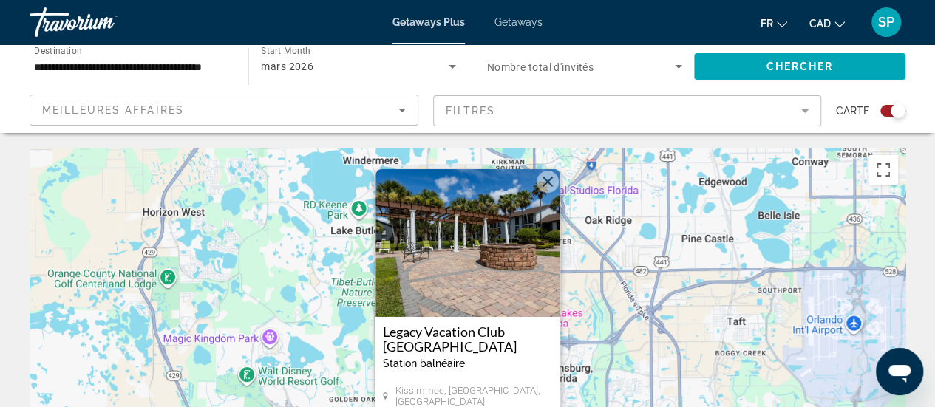
click at [475, 219] on img "Main content" at bounding box center [468, 243] width 185 height 148
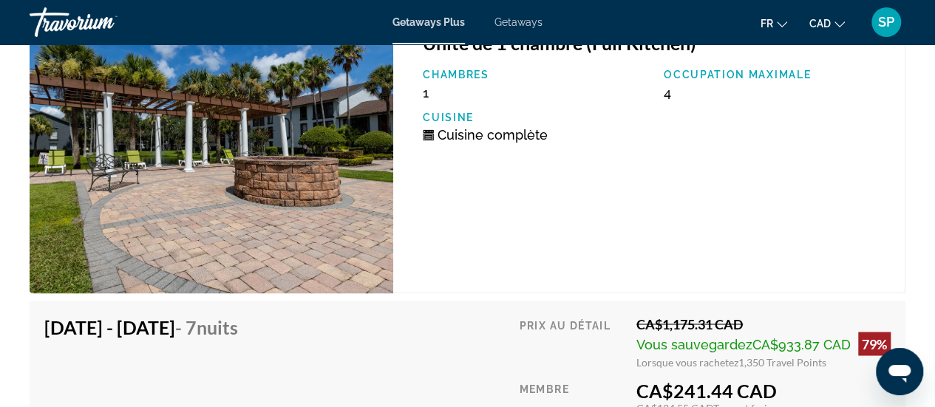
scroll to position [3860, 0]
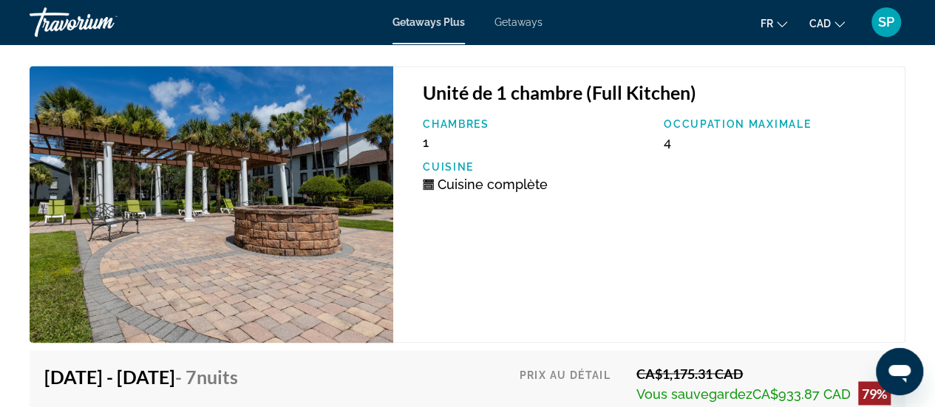
click at [835, 258] on div "Unité de 1 chambre (Full Kitchen) Chambres 1 Occupation maximale 4 Cuisine Cuis…" at bounding box center [649, 204] width 512 height 277
click at [834, 243] on div "Unité de 1 chambre (Full Kitchen) Chambres 1 Occupation maximale 4 Cuisine Cuis…" at bounding box center [649, 204] width 512 height 277
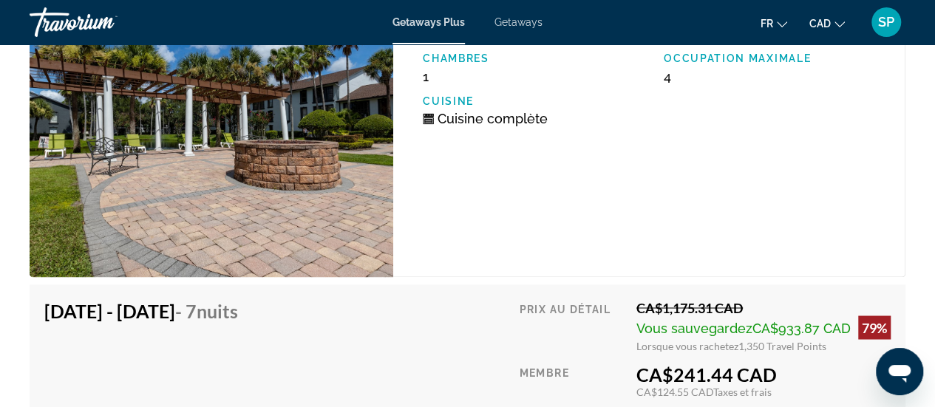
scroll to position [3963, 0]
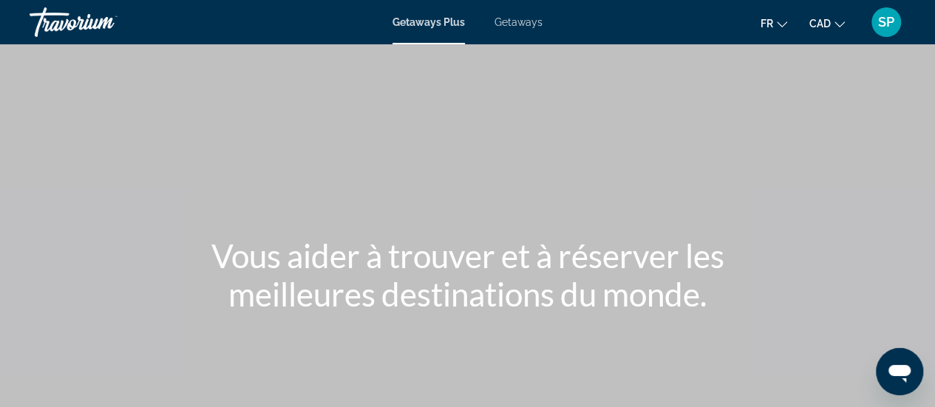
click at [447, 29] on div "Getaways Plus Getaways fr English Español Français Italiano Português русский C…" at bounding box center [467, 22] width 935 height 38
click at [430, 16] on span "Getaways Plus" at bounding box center [429, 22] width 72 height 12
click at [440, 21] on span "Getaways Plus" at bounding box center [429, 22] width 72 height 12
click at [441, 30] on div "Getaways Plus Getaways fr English Español Français Italiano Português русский C…" at bounding box center [467, 22] width 935 height 38
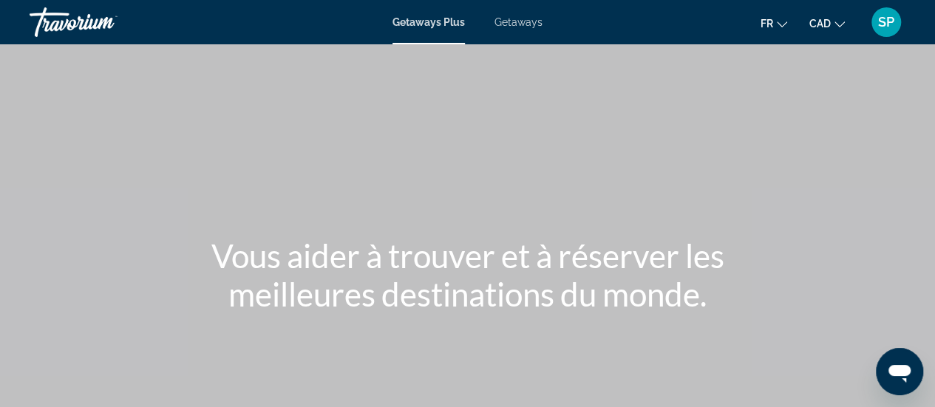
click at [442, 21] on span "Getaways Plus" at bounding box center [429, 22] width 72 height 12
click at [446, 22] on span "Getaways Plus" at bounding box center [429, 22] width 72 height 12
click at [330, 132] on div "Main content" at bounding box center [467, 222] width 935 height 444
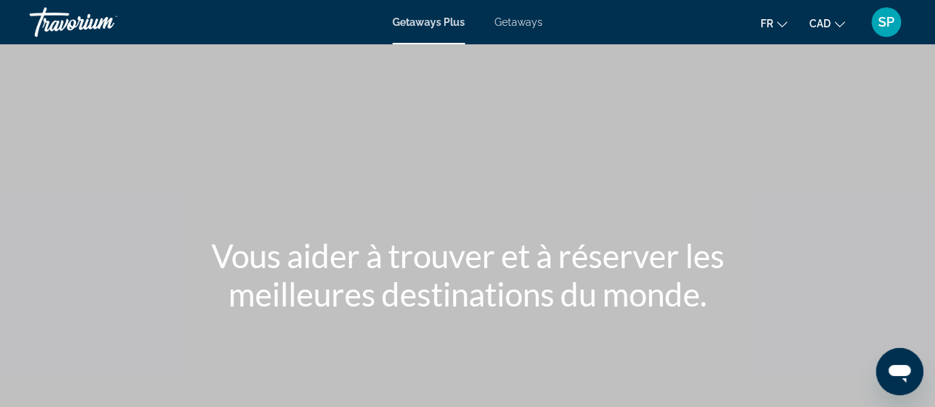
click at [441, 24] on span "Getaways Plus" at bounding box center [429, 22] width 72 height 12
click at [433, 23] on span "Getaways Plus" at bounding box center [429, 22] width 72 height 12
click at [437, 24] on span "Getaways Plus" at bounding box center [429, 22] width 72 height 12
click at [437, 27] on span "Getaways Plus" at bounding box center [429, 22] width 72 height 12
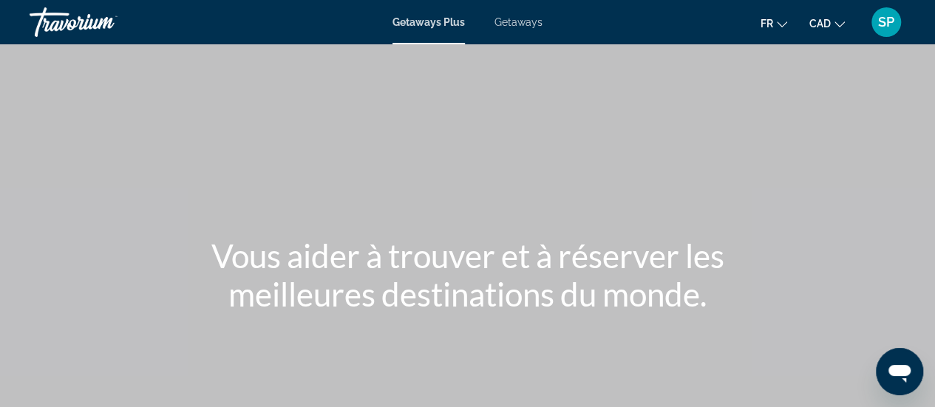
click at [437, 27] on span "Getaways Plus" at bounding box center [429, 22] width 72 height 12
click at [428, 24] on span "Getaways Plus" at bounding box center [429, 22] width 72 height 12
click at [441, 21] on span "Getaways Plus" at bounding box center [429, 22] width 72 height 12
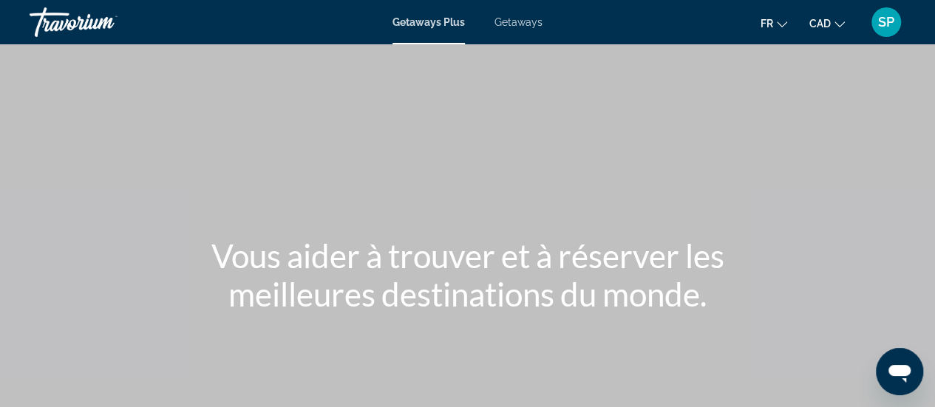
click at [441, 21] on span "Getaways Plus" at bounding box center [429, 22] width 72 height 12
